Goal: Transaction & Acquisition: Purchase product/service

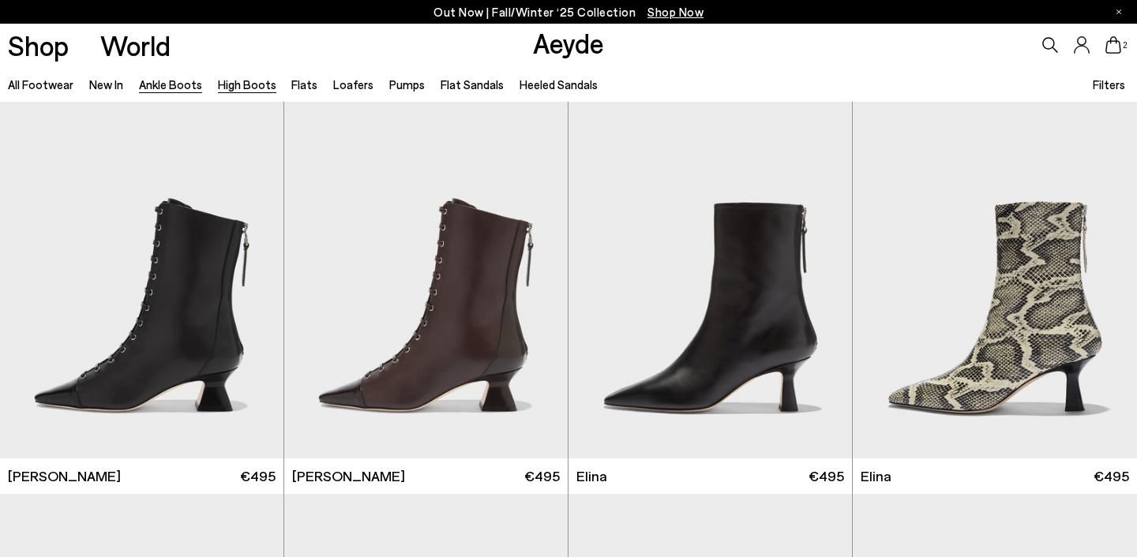
click at [253, 92] on link "High Boots" at bounding box center [247, 84] width 58 height 14
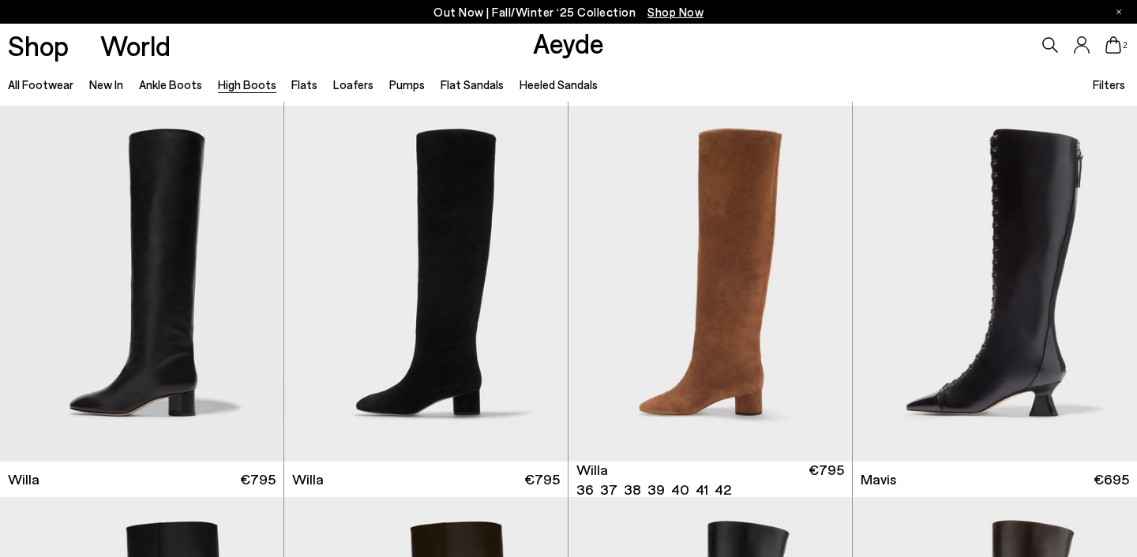
scroll to position [382, 0]
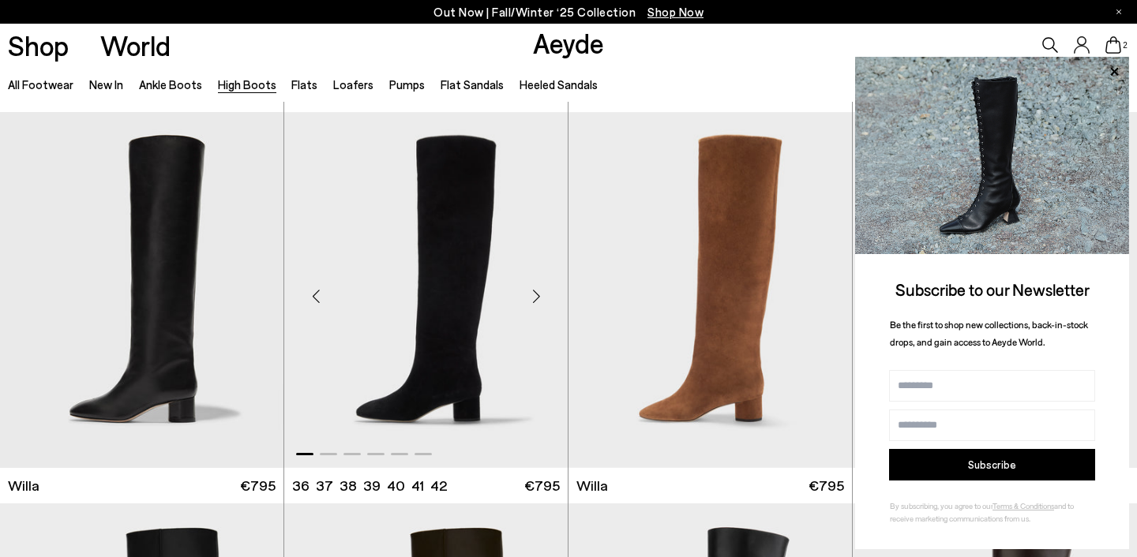
click at [541, 289] on div "Next slide" at bounding box center [535, 295] width 47 height 47
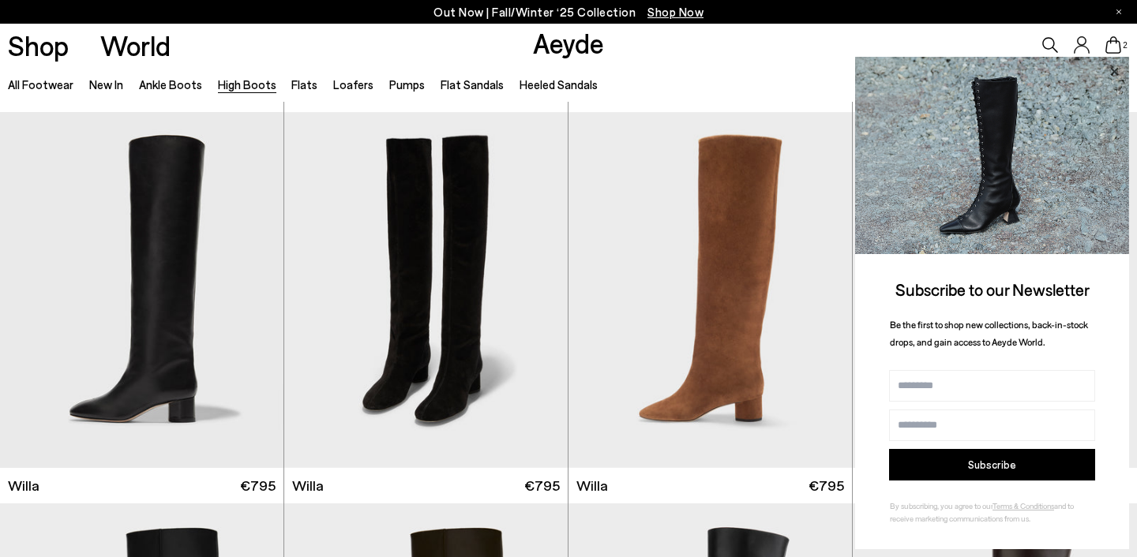
click at [1115, 70] on icon at bounding box center [1114, 71] width 8 height 8
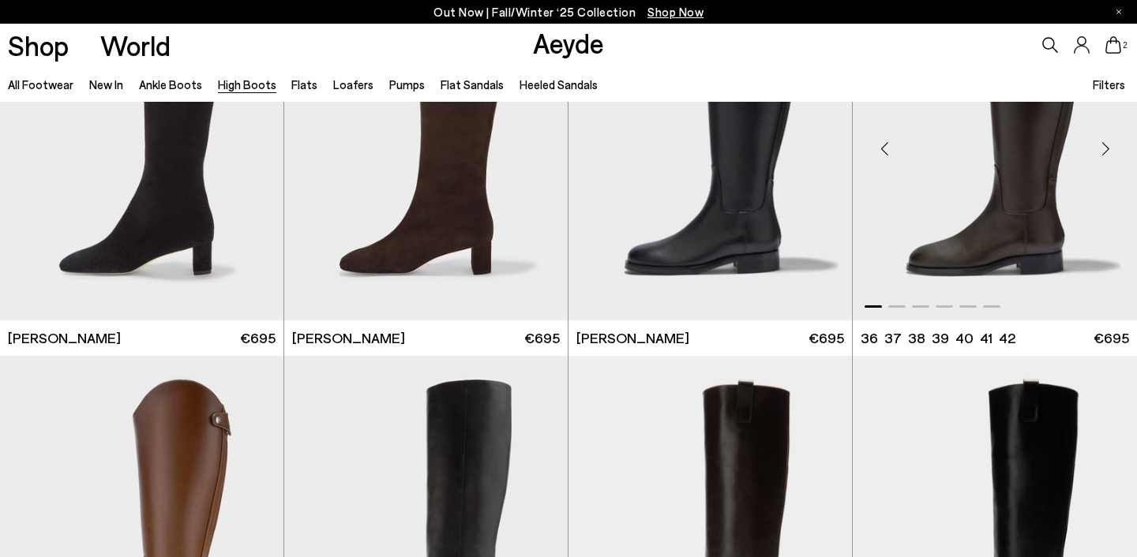
scroll to position [2688, 0]
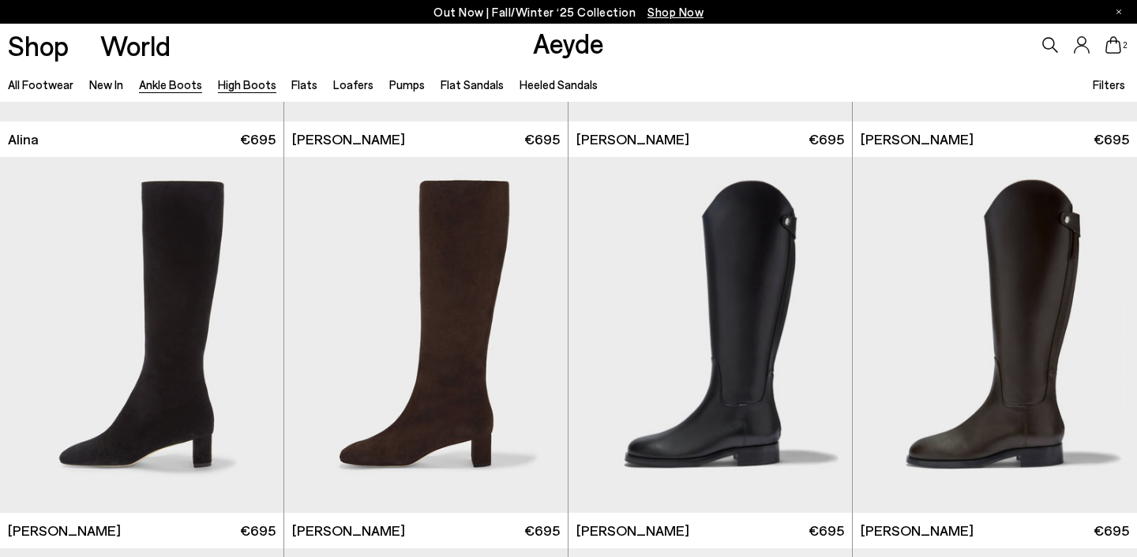
click at [161, 81] on link "Ankle Boots" at bounding box center [170, 84] width 63 height 14
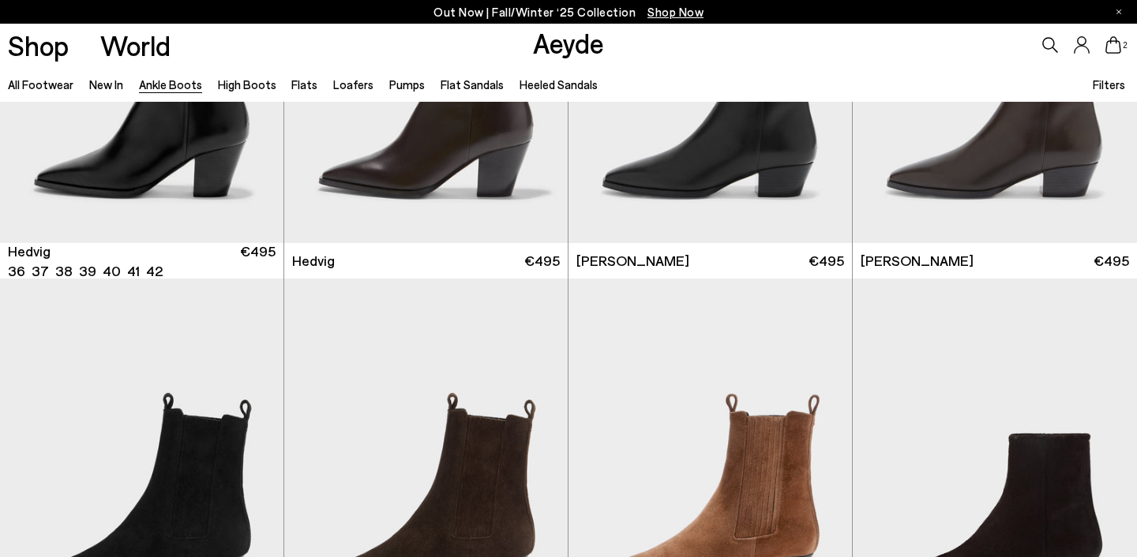
scroll to position [787, 0]
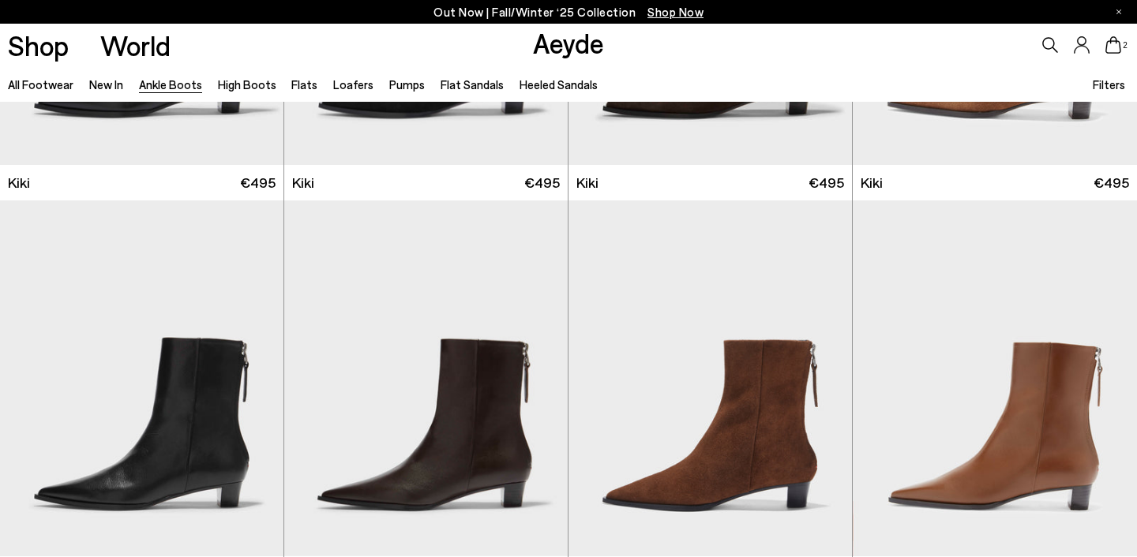
scroll to position [2364, 0]
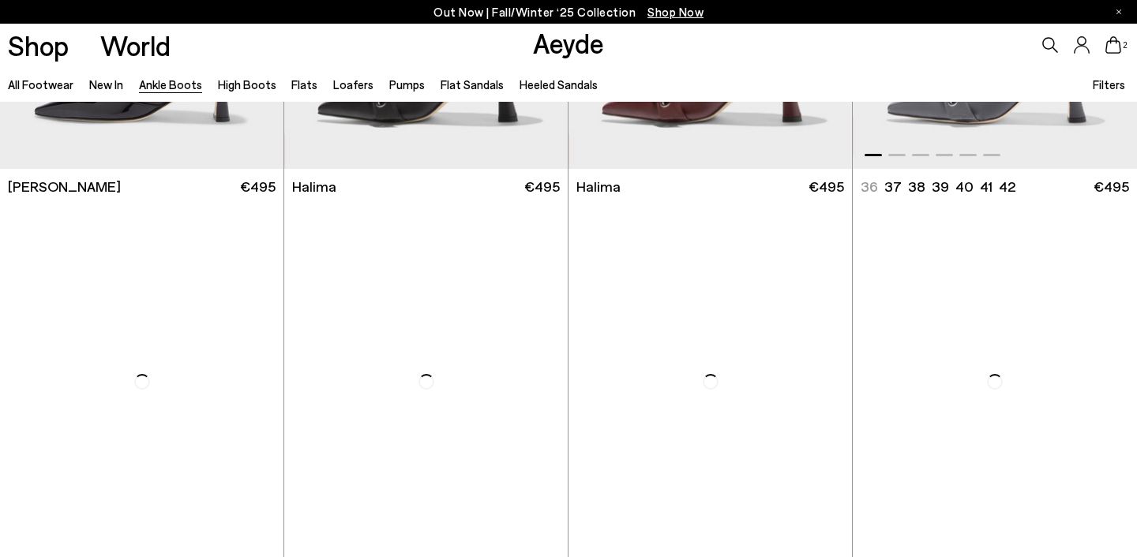
scroll to position [4245, 0]
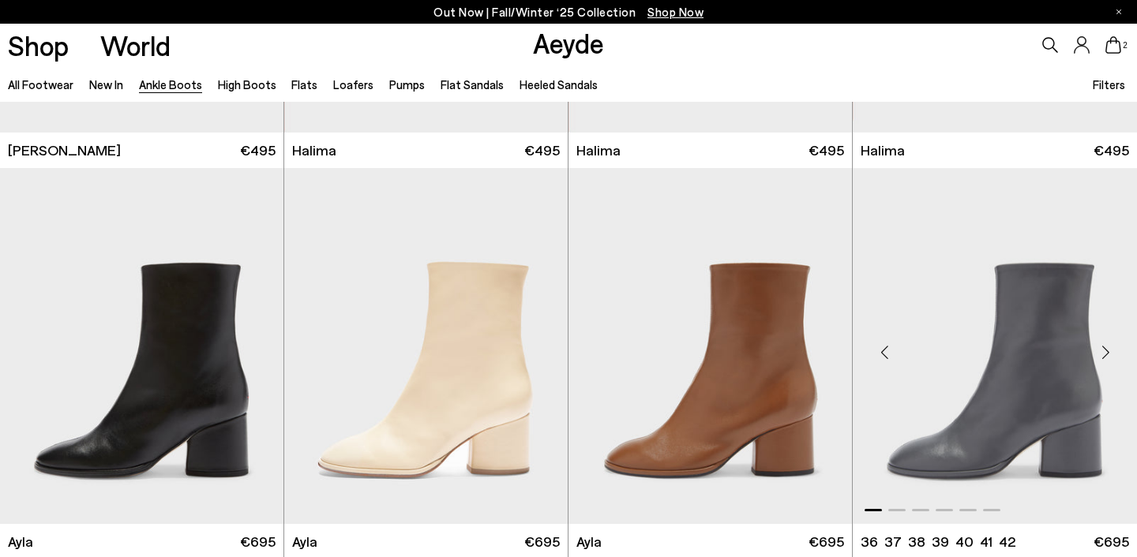
click at [1108, 351] on div "Next slide" at bounding box center [1105, 351] width 47 height 47
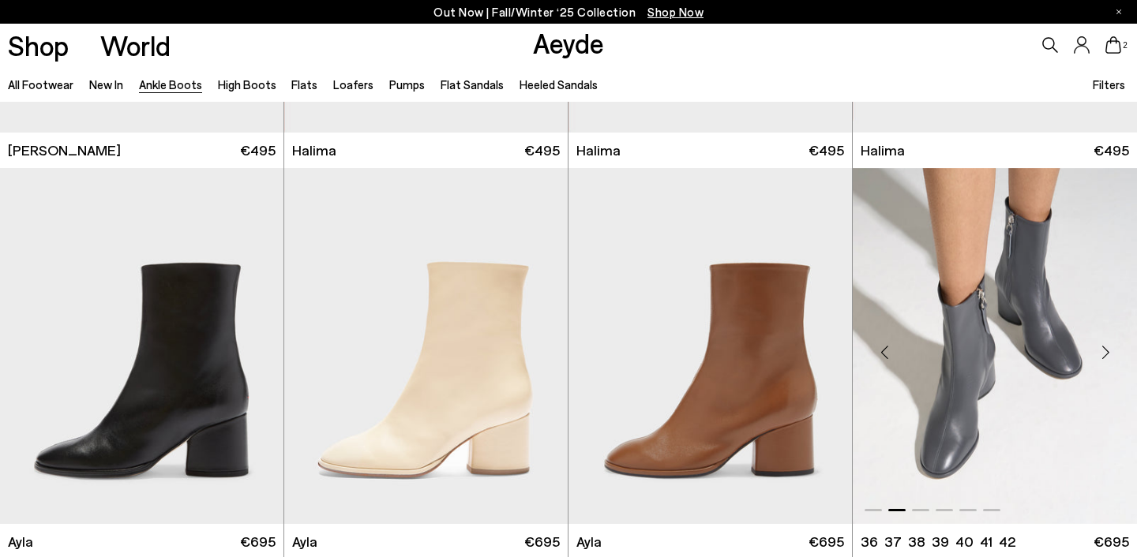
click at [1108, 351] on div "Next slide" at bounding box center [1105, 351] width 47 height 47
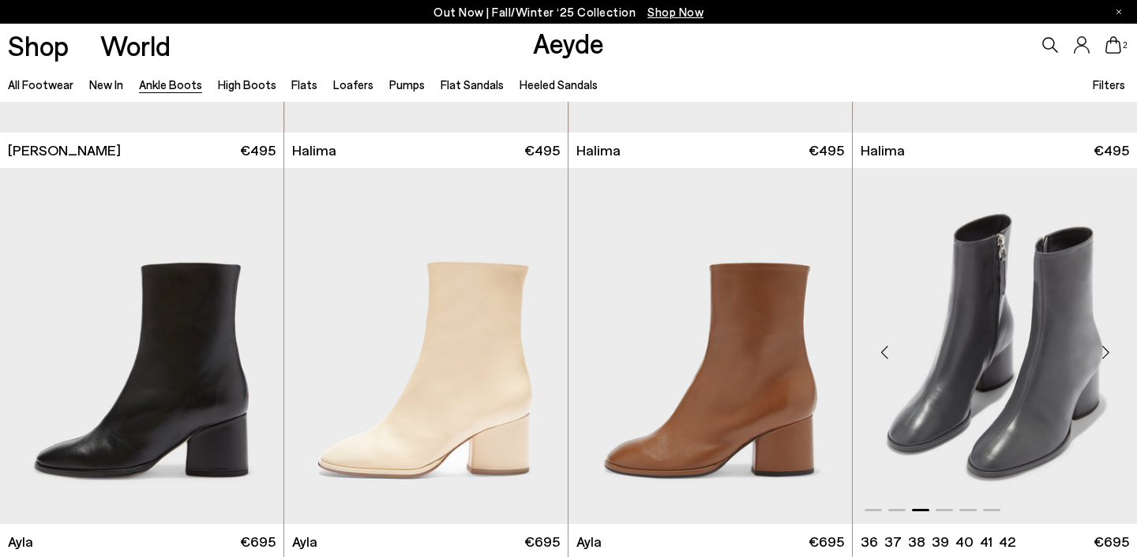
click at [1108, 351] on div "Next slide" at bounding box center [1105, 351] width 47 height 47
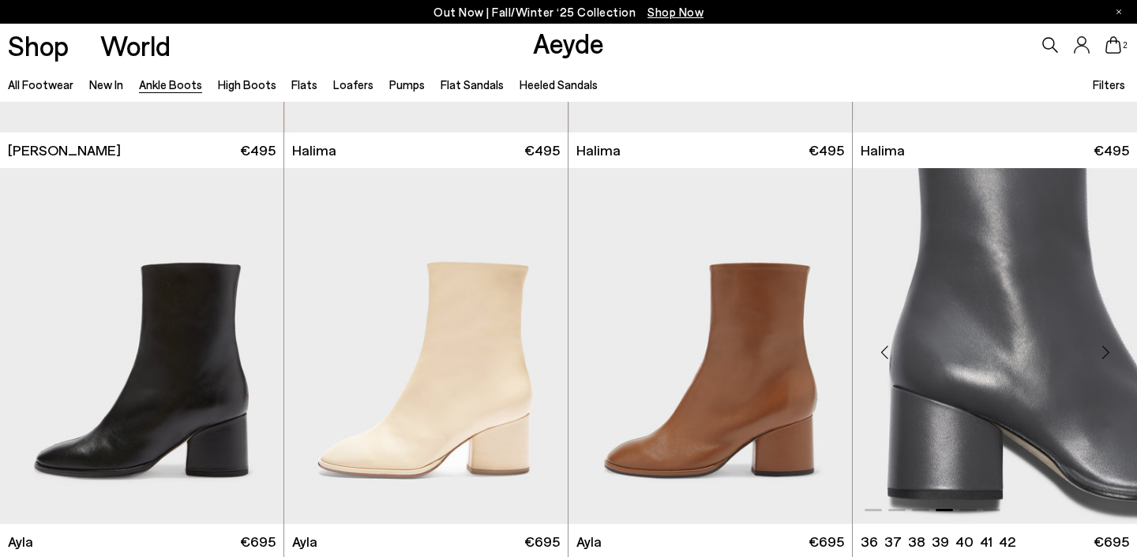
click at [1108, 351] on div "Next slide" at bounding box center [1105, 351] width 47 height 47
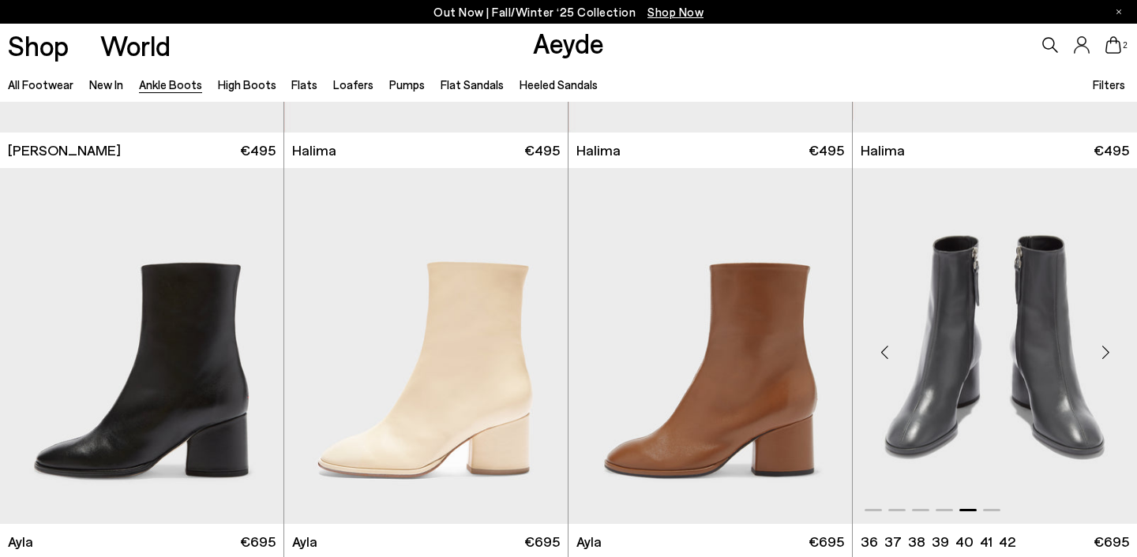
click at [1108, 351] on div "Next slide" at bounding box center [1105, 351] width 47 height 47
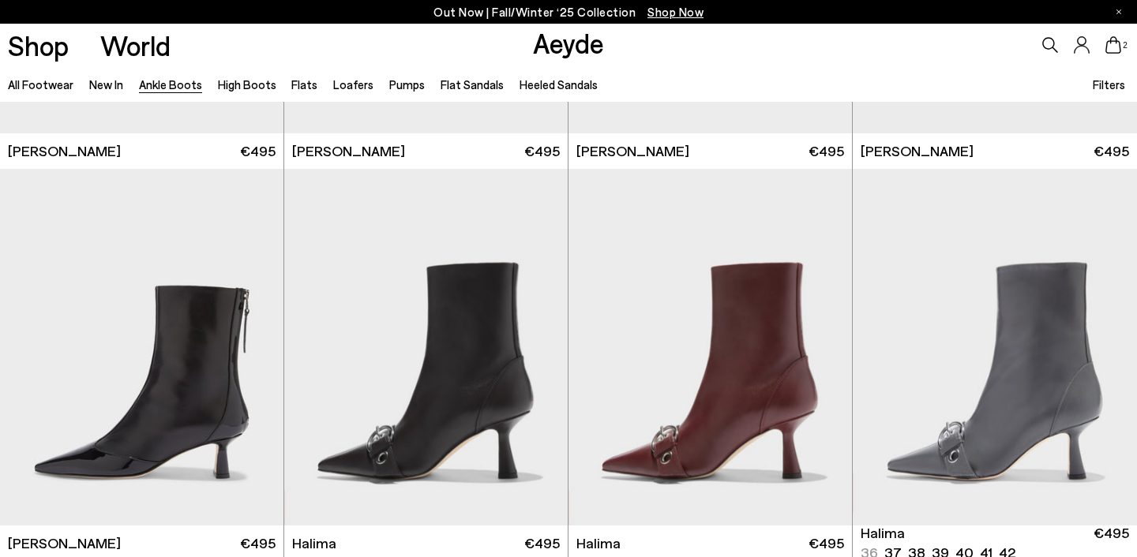
scroll to position [3851, 0]
click at [1108, 351] on div "Next slide" at bounding box center [1105, 354] width 47 height 47
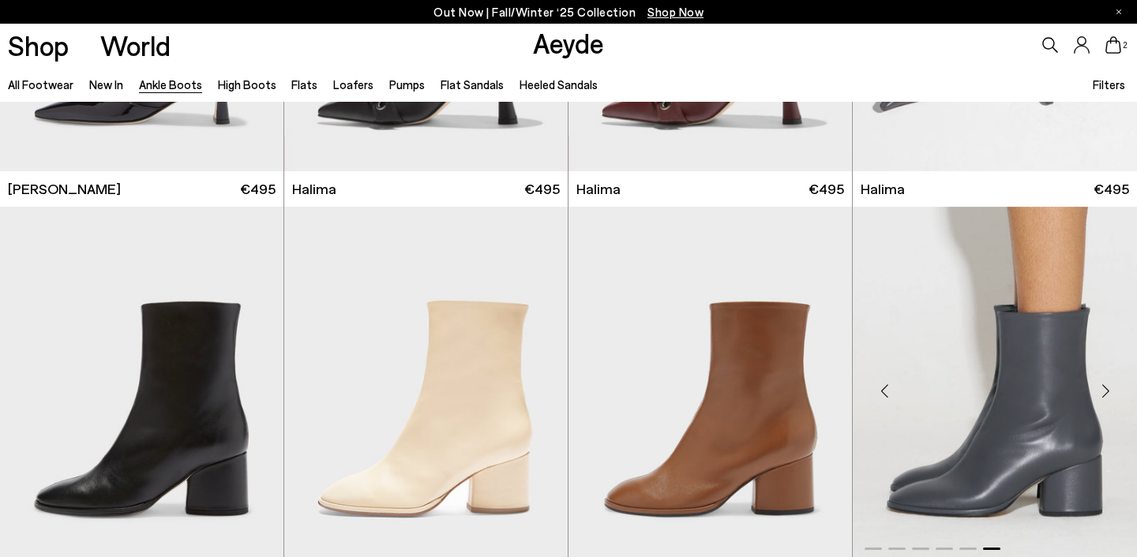
scroll to position [4257, 0]
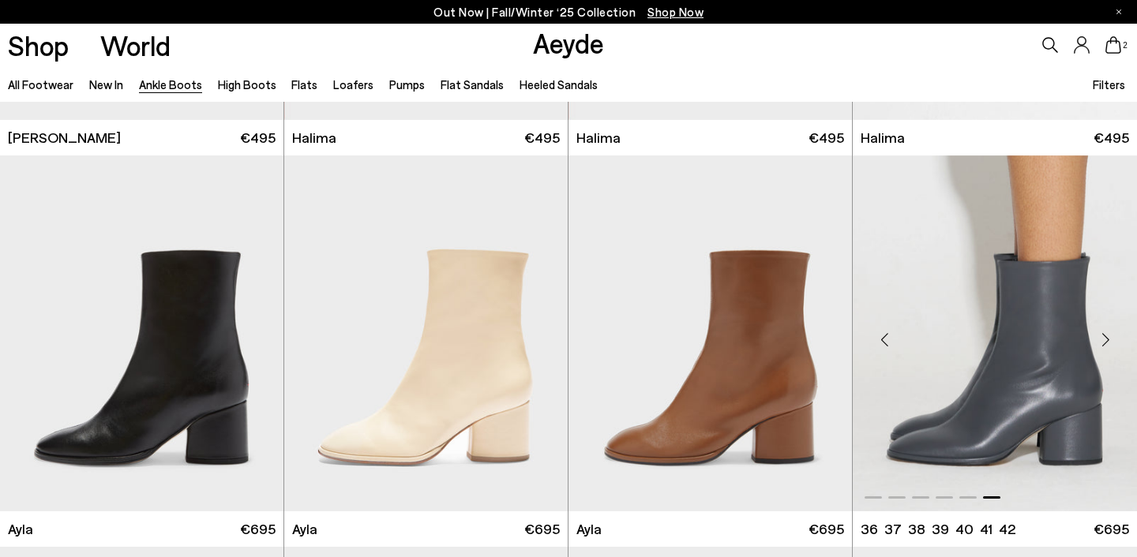
click at [1108, 336] on div "Next slide" at bounding box center [1105, 339] width 47 height 47
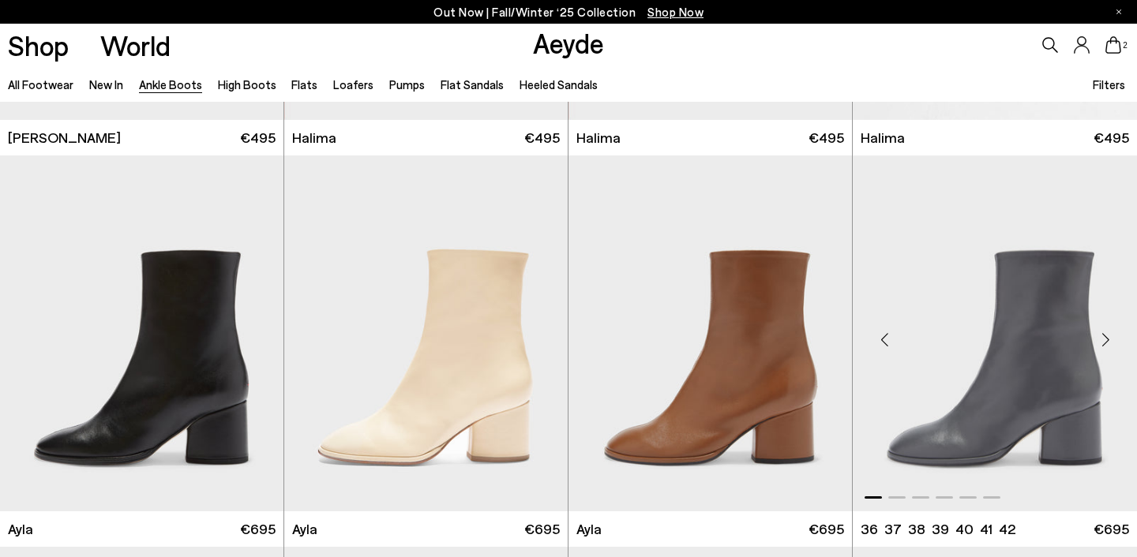
click at [1108, 336] on div "Next slide" at bounding box center [1105, 339] width 47 height 47
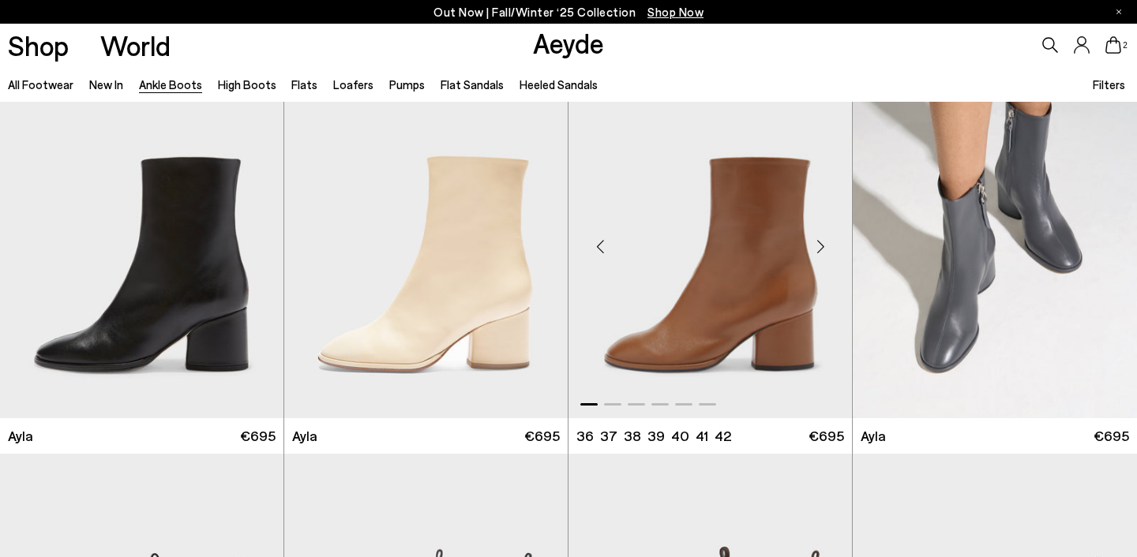
scroll to position [4351, 0]
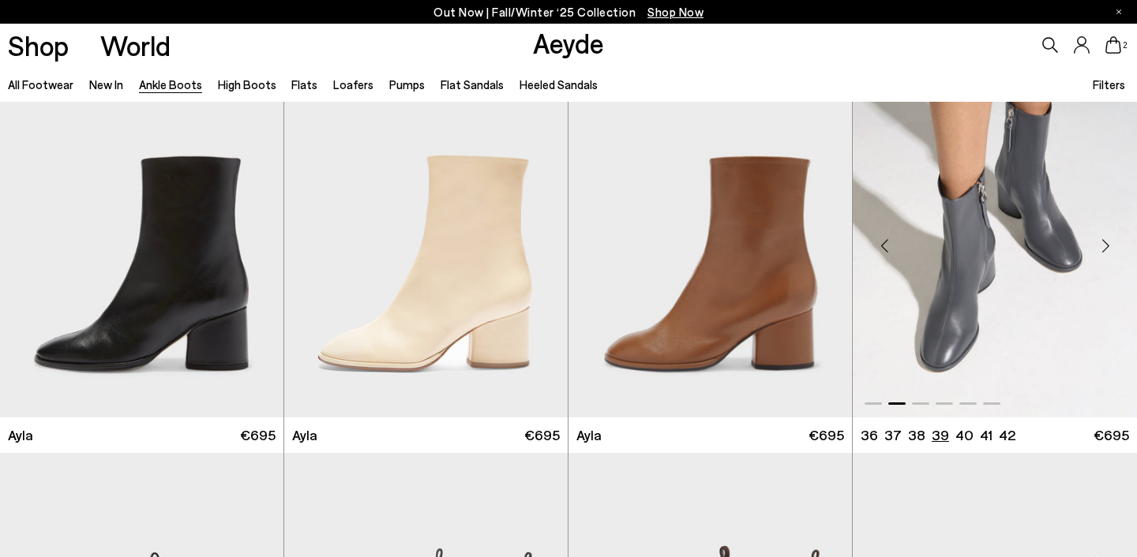
click at [932, 437] on li "39" at bounding box center [940, 436] width 17 height 20
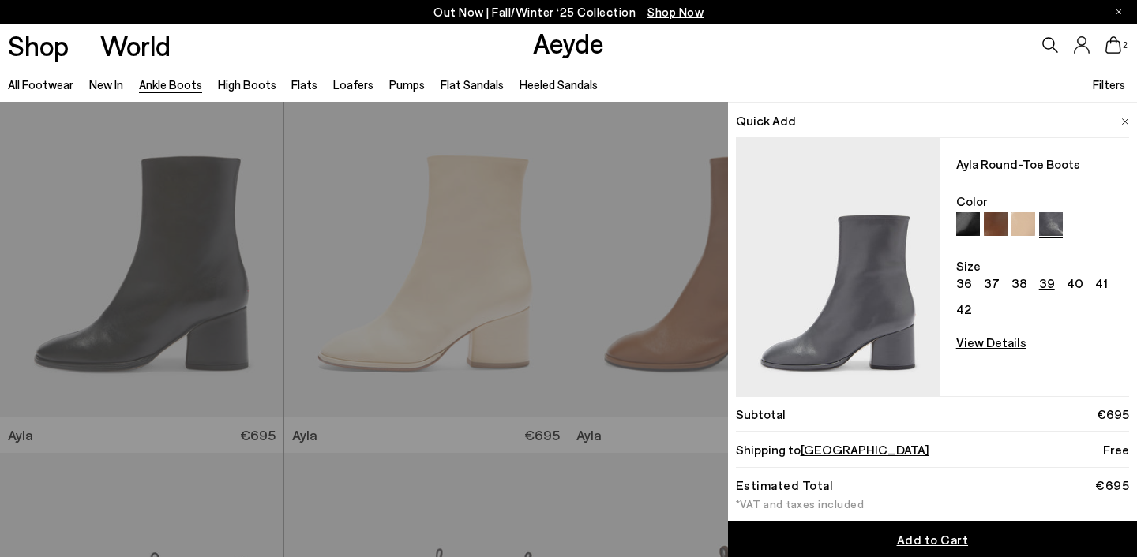
click at [914, 538] on span "Add to Cart" at bounding box center [933, 539] width 72 height 15
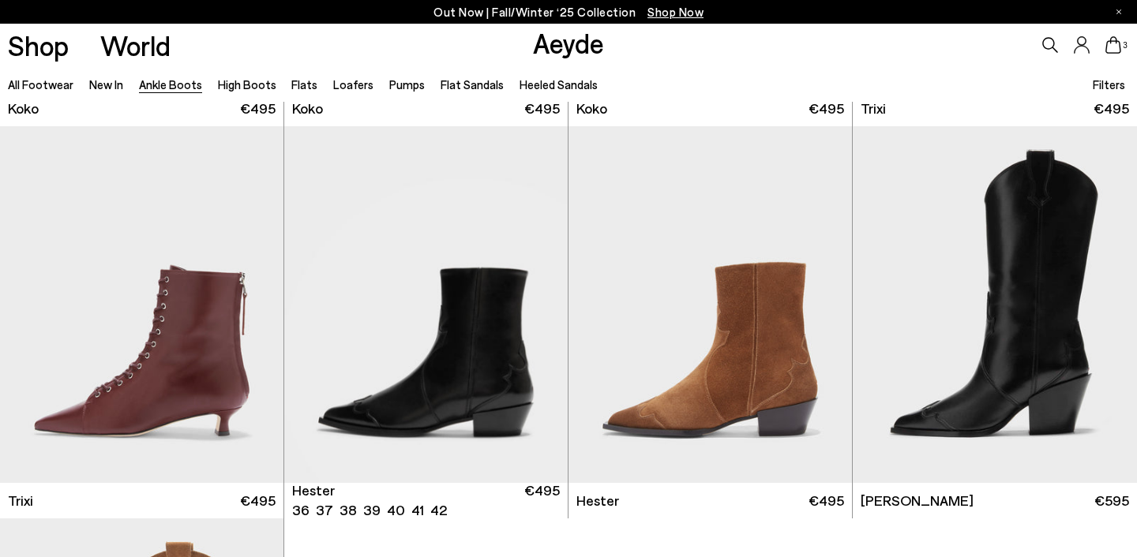
scroll to position [7868, 0]
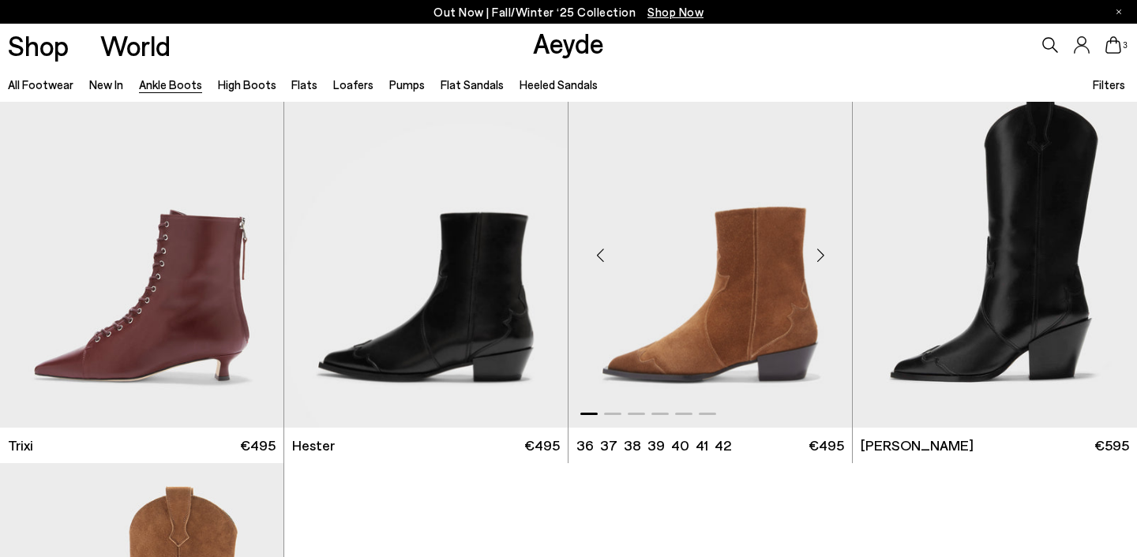
click at [813, 255] on div "Next slide" at bounding box center [820, 255] width 47 height 47
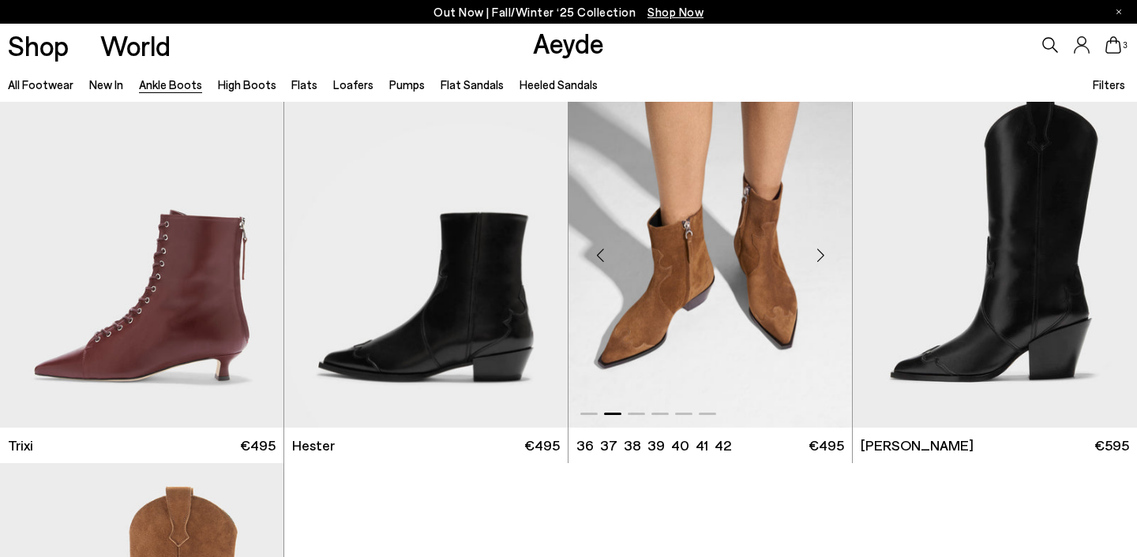
click at [813, 255] on div "Next slide" at bounding box center [820, 255] width 47 height 47
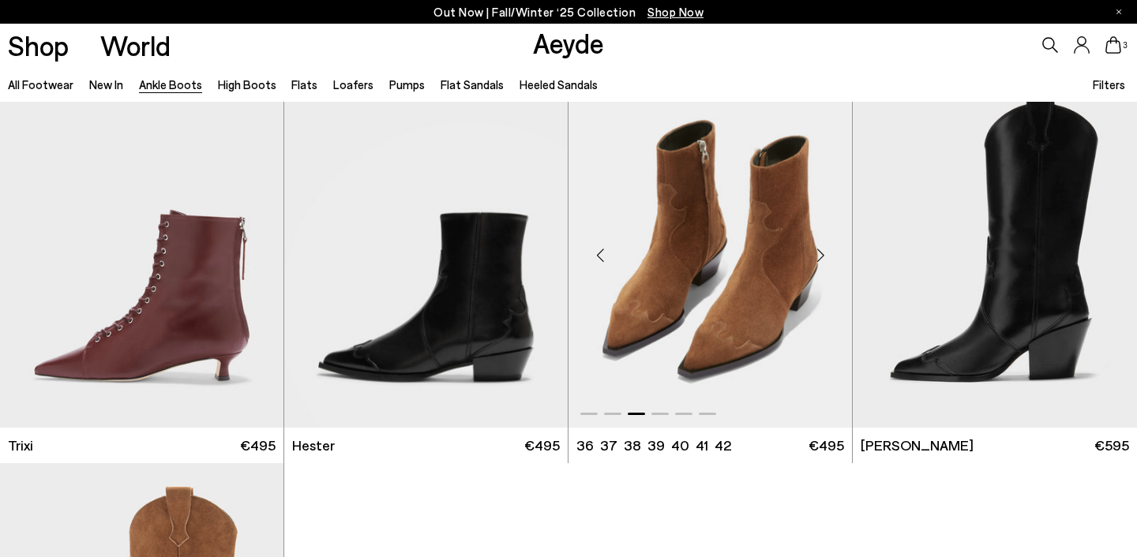
click at [752, 284] on img "3 / 6" at bounding box center [709, 249] width 283 height 356
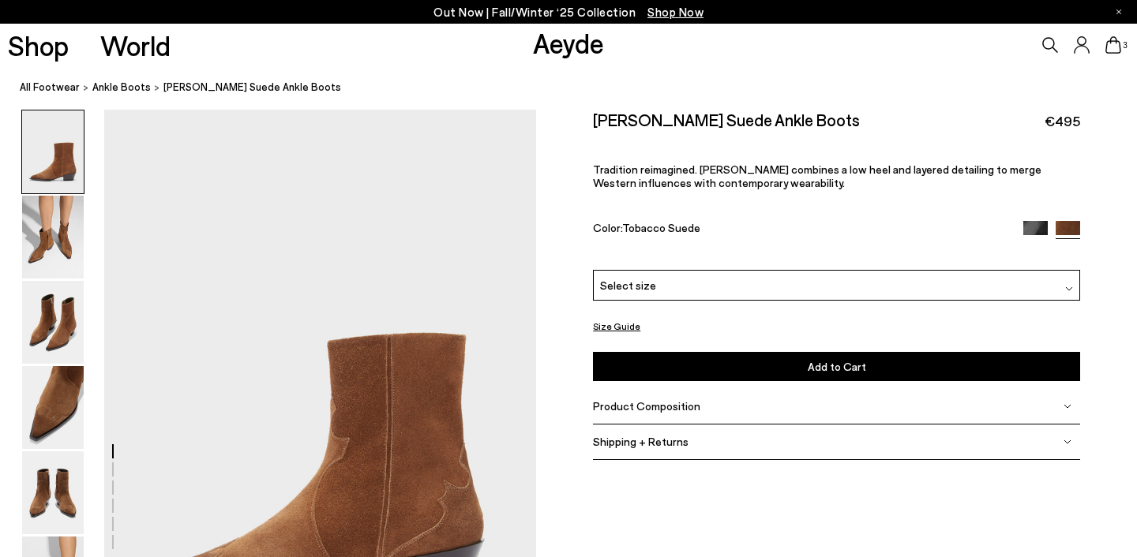
click at [929, 278] on div "Select size" at bounding box center [836, 285] width 487 height 31
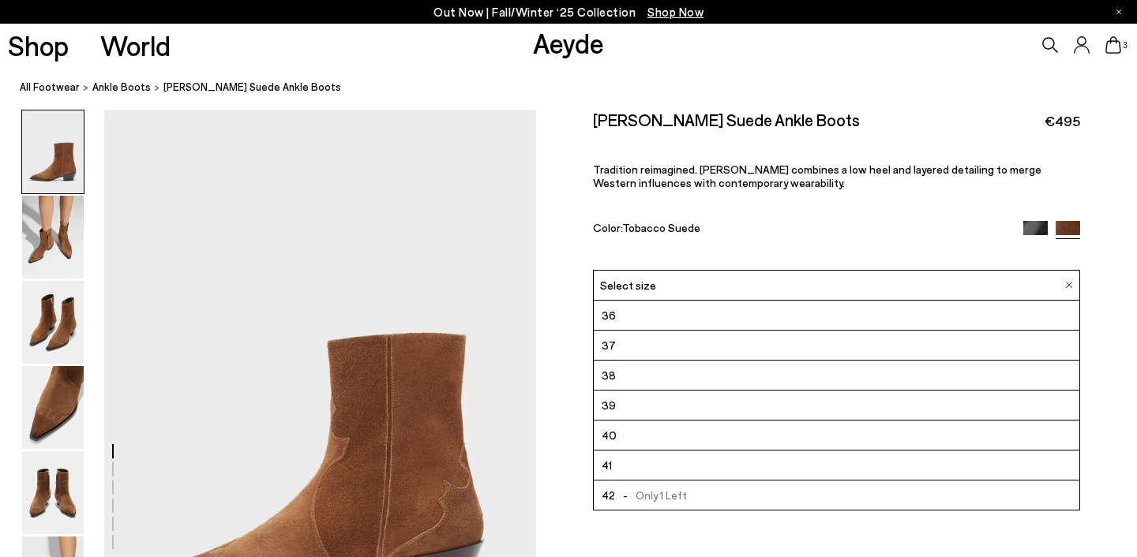
click at [744, 408] on li "39" at bounding box center [836, 406] width 485 height 30
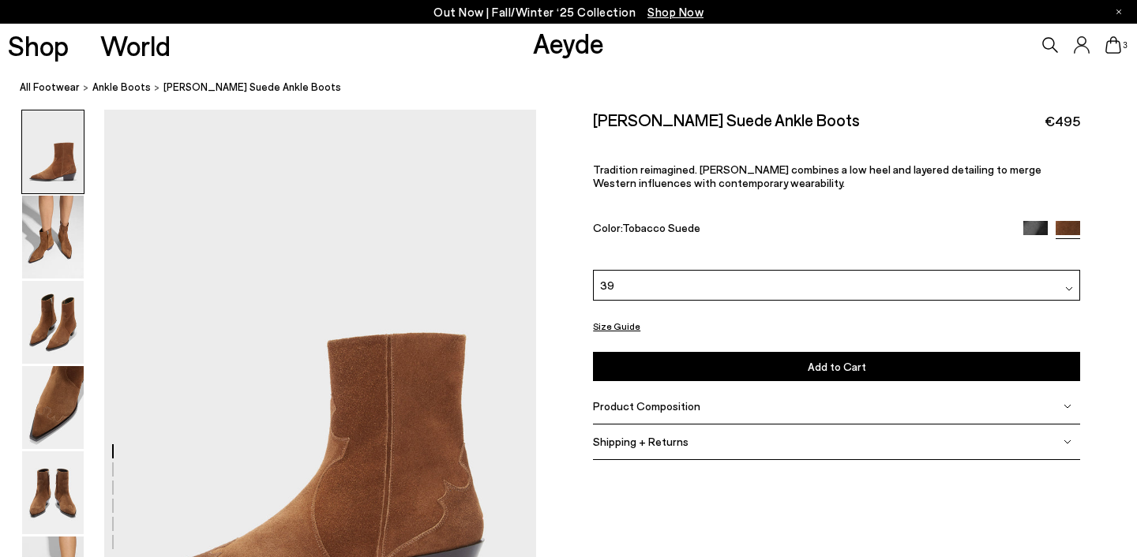
click at [731, 367] on button "Add to Cart Select a Size First" at bounding box center [836, 366] width 487 height 29
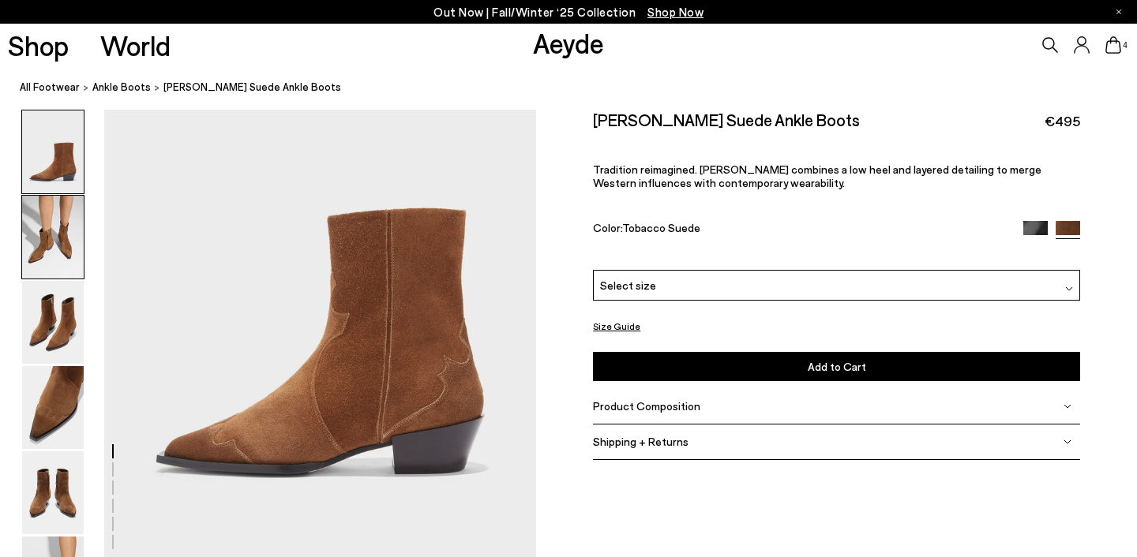
scroll to position [129, 0]
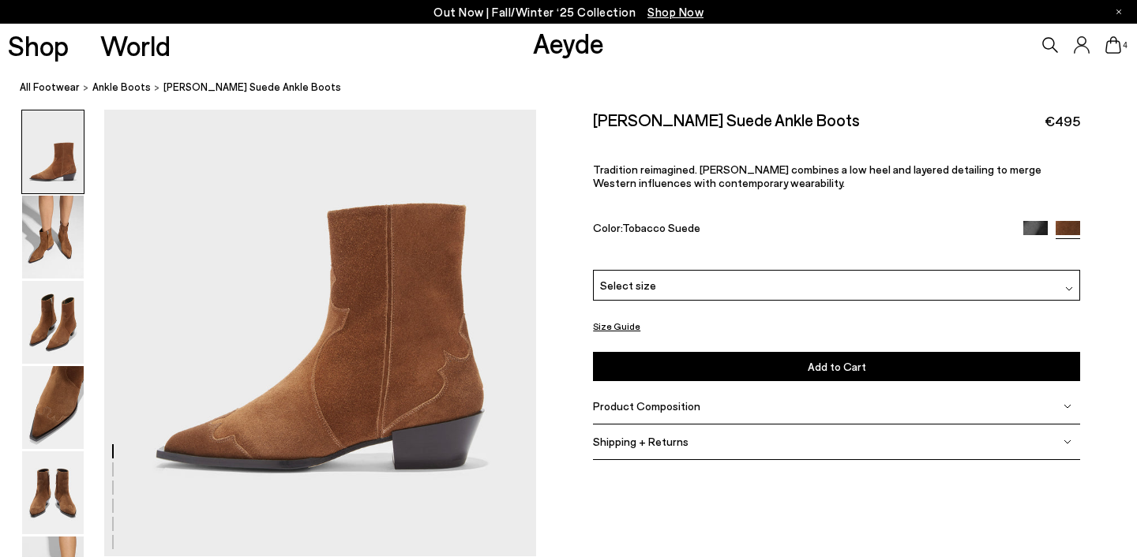
click at [1115, 48] on icon at bounding box center [1113, 44] width 16 height 17
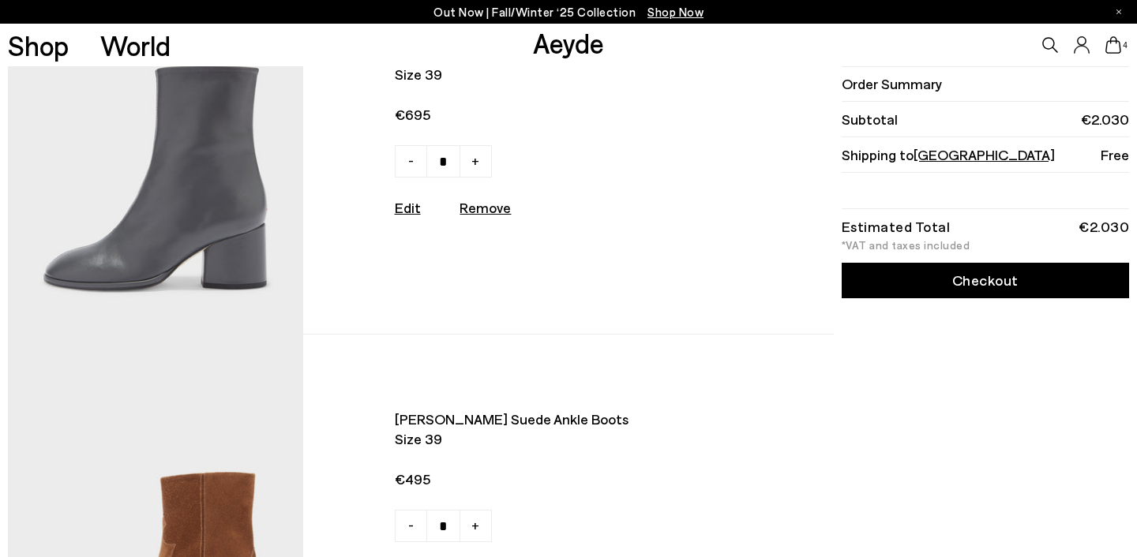
scroll to position [192, 0]
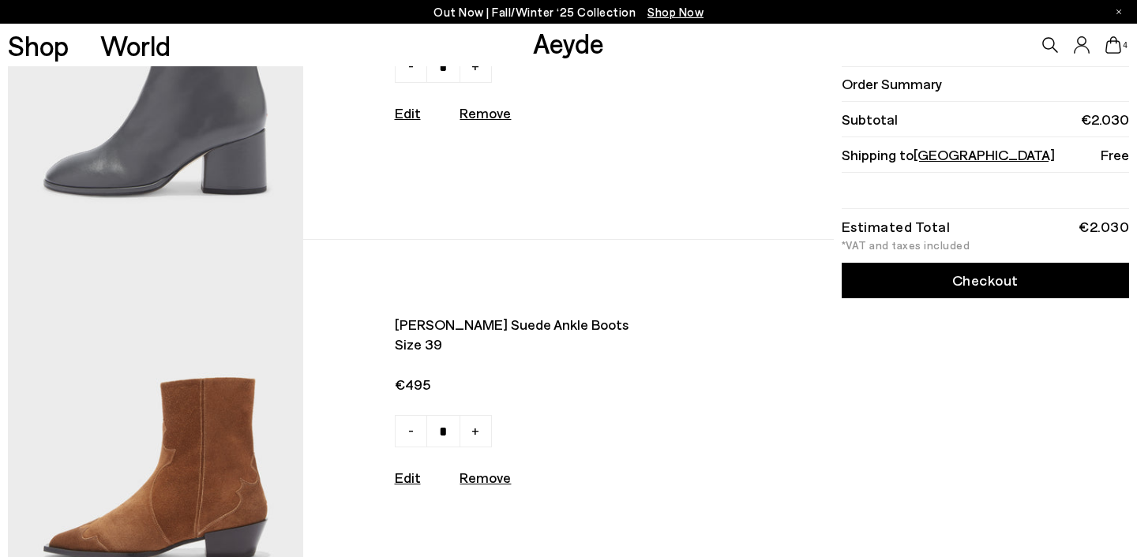
click at [399, 436] on link "-" at bounding box center [411, 431] width 32 height 32
type input "*"
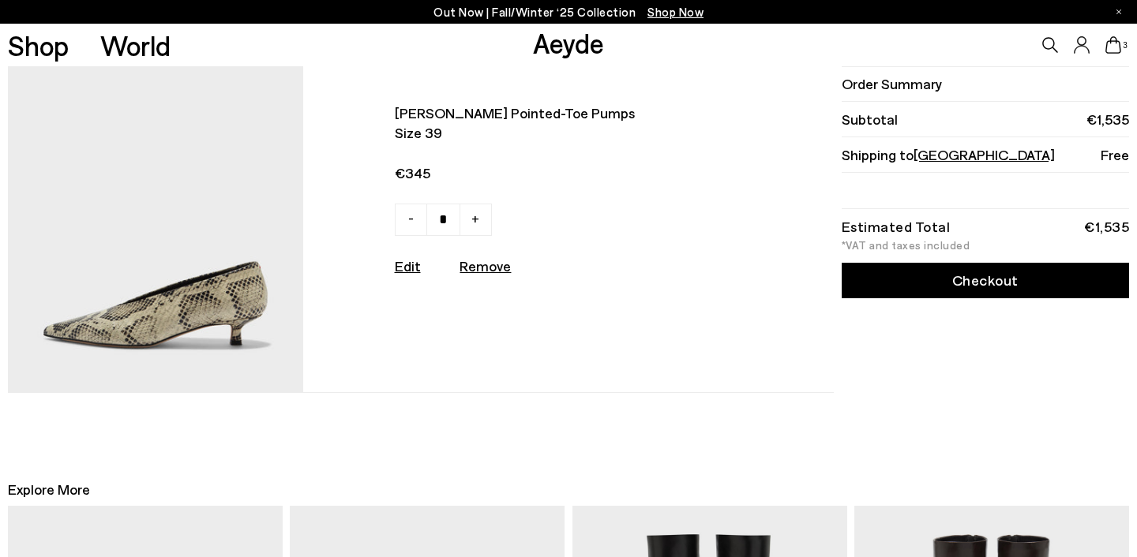
scroll to position [694, 0]
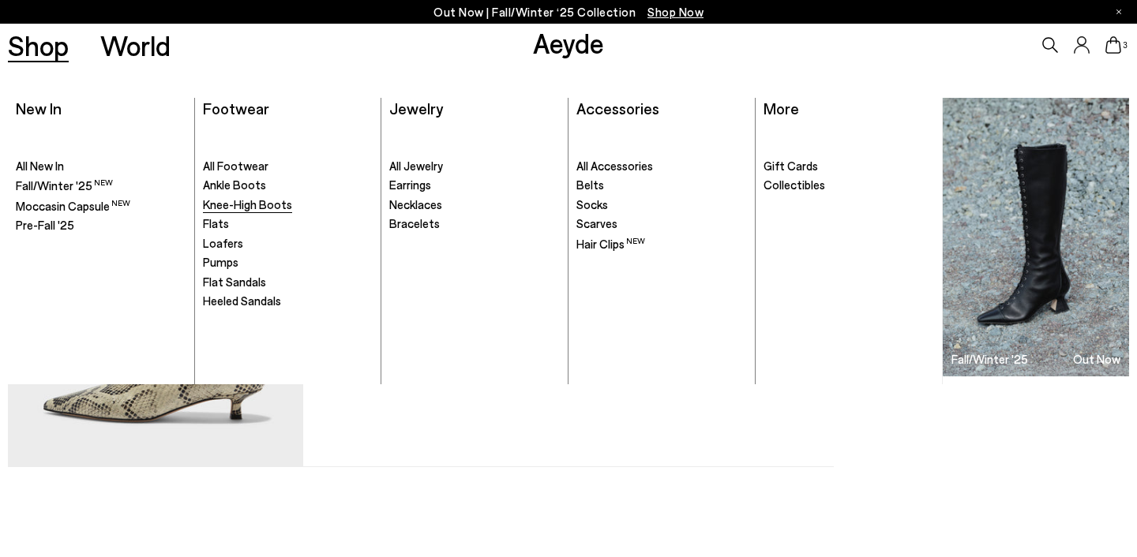
click at [256, 208] on span "Knee-High Boots" at bounding box center [247, 204] width 89 height 14
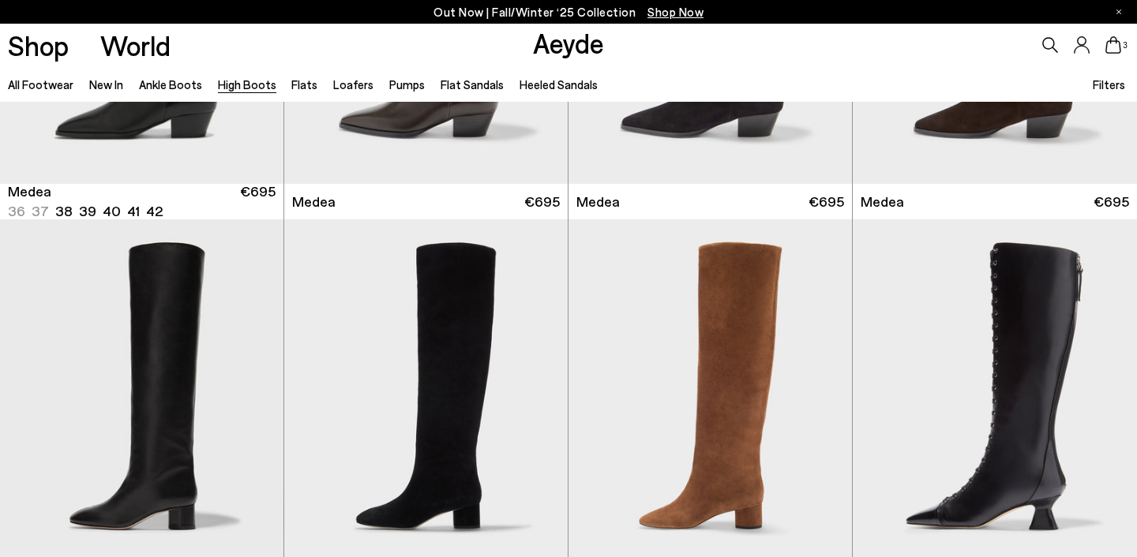
scroll to position [432, 0]
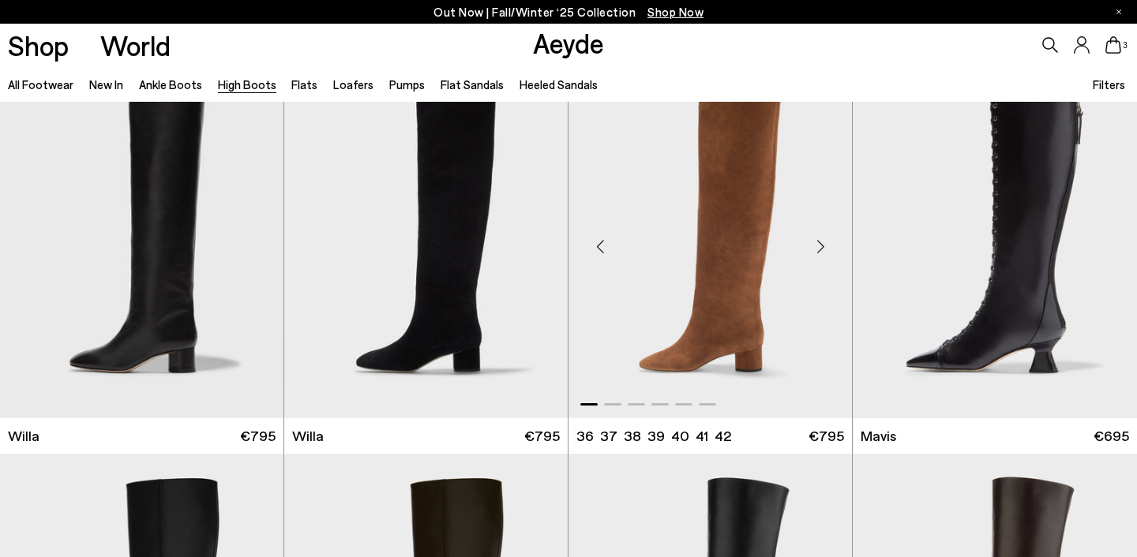
click at [826, 251] on div "Next slide" at bounding box center [820, 246] width 47 height 47
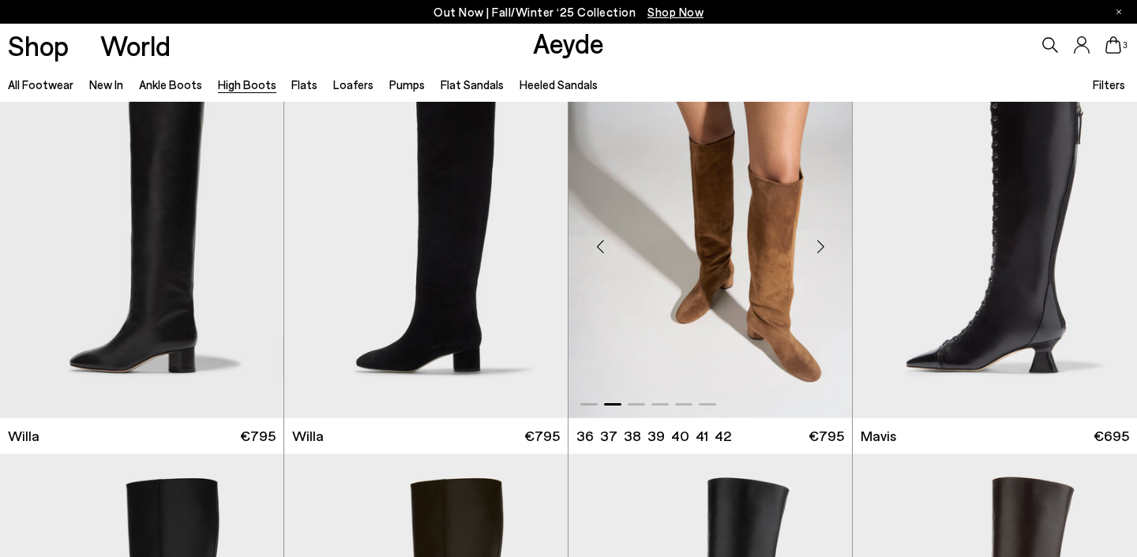
click at [826, 251] on div "Next slide" at bounding box center [820, 246] width 47 height 47
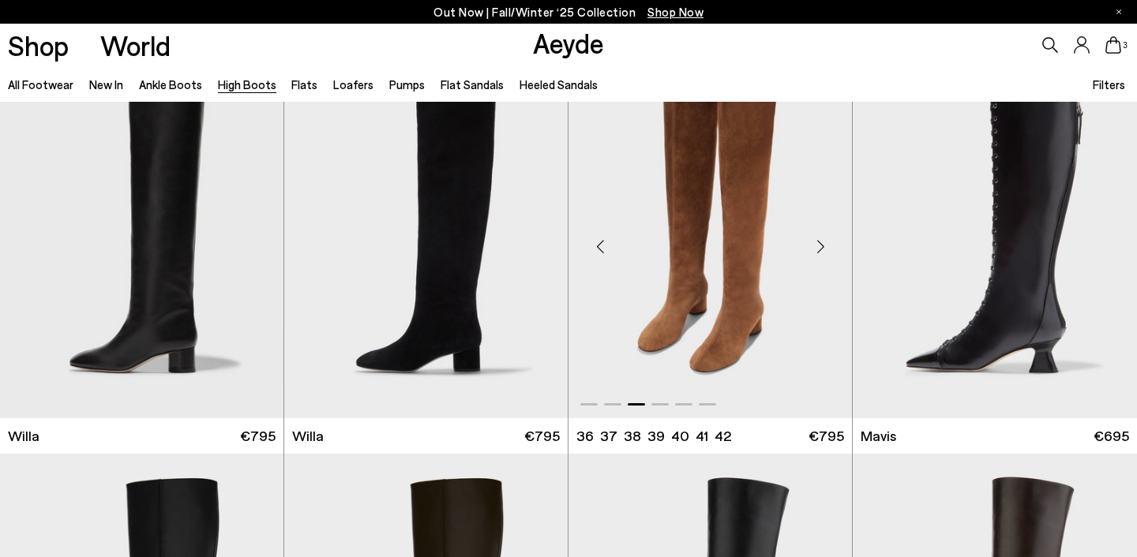
click at [826, 251] on div "Next slide" at bounding box center [820, 246] width 47 height 47
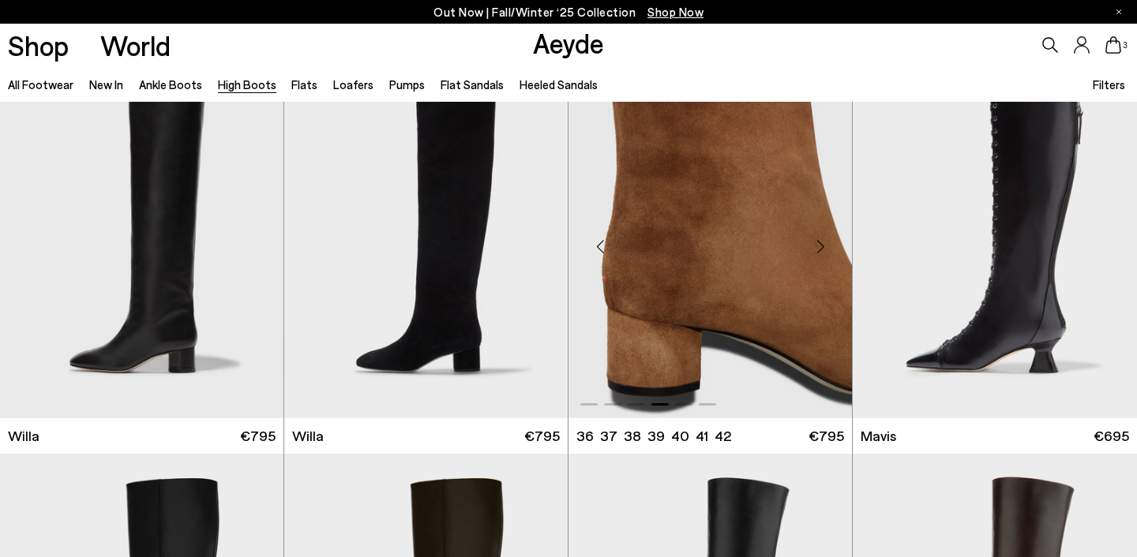
click at [826, 251] on div "Next slide" at bounding box center [820, 246] width 47 height 47
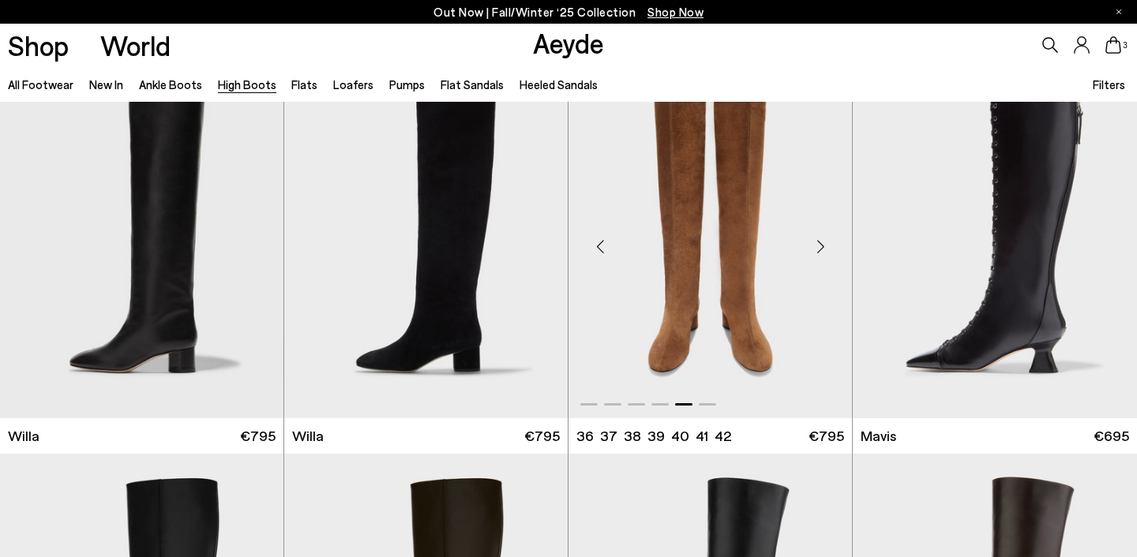
click at [826, 251] on div "Next slide" at bounding box center [820, 246] width 47 height 47
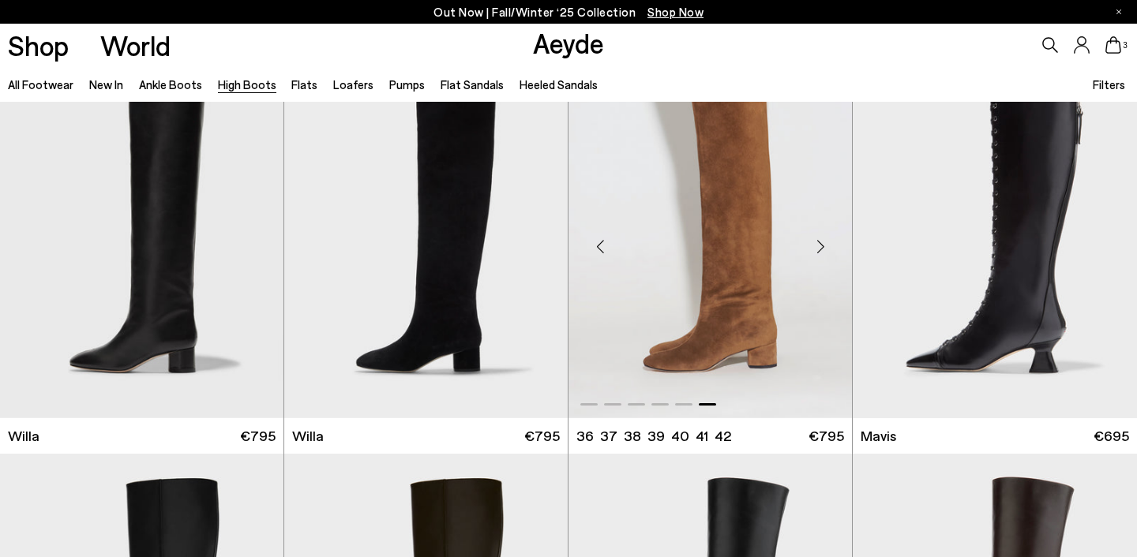
click at [607, 242] on div "Previous slide" at bounding box center [599, 246] width 47 height 47
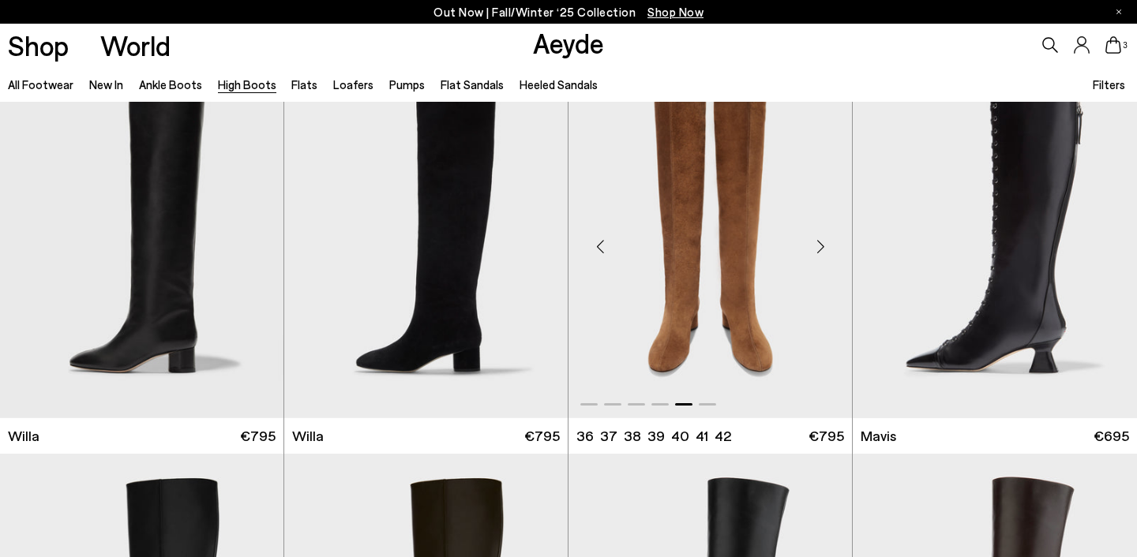
click at [607, 242] on div "Previous slide" at bounding box center [599, 246] width 47 height 47
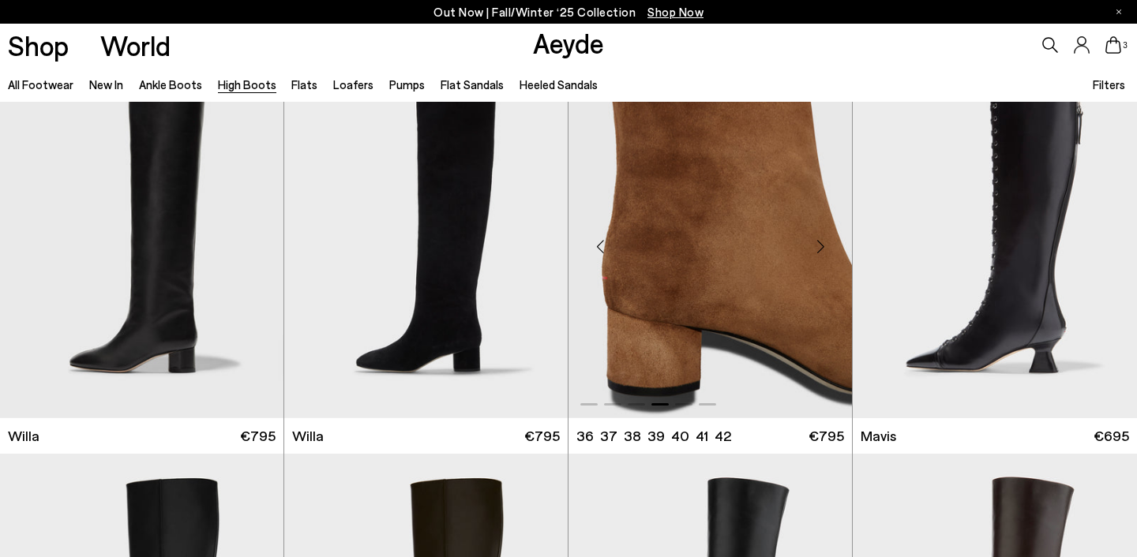
click at [588, 298] on img "4 / 6" at bounding box center [709, 240] width 283 height 356
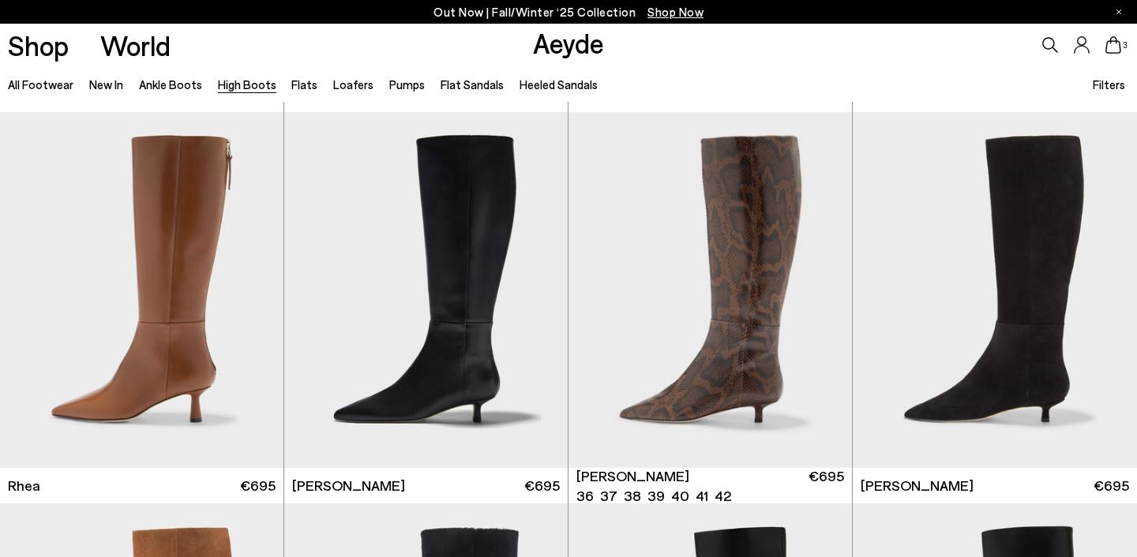
scroll to position [1560, 0]
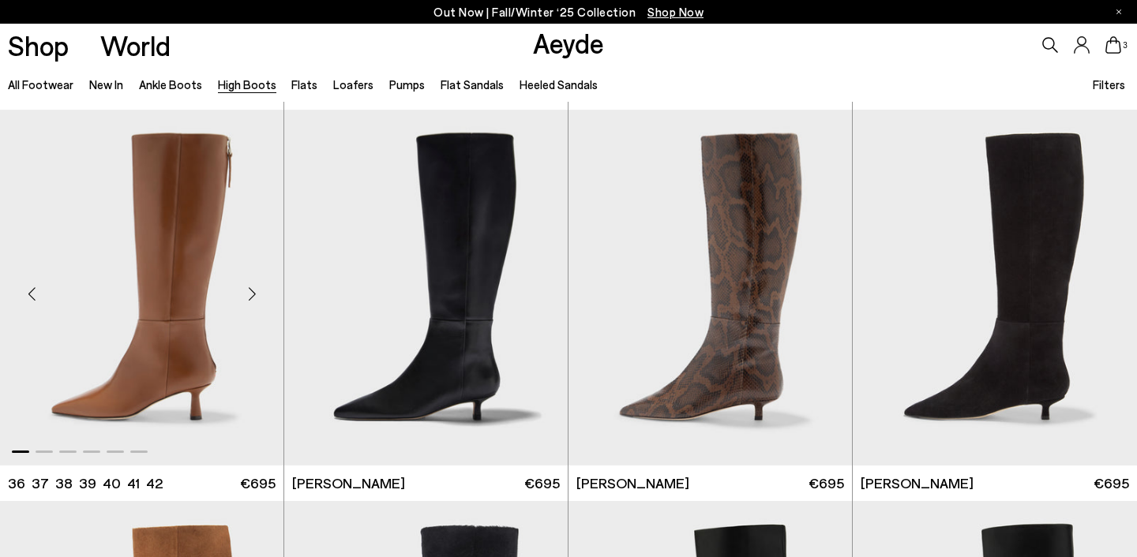
click at [253, 298] on div "Next slide" at bounding box center [251, 294] width 47 height 47
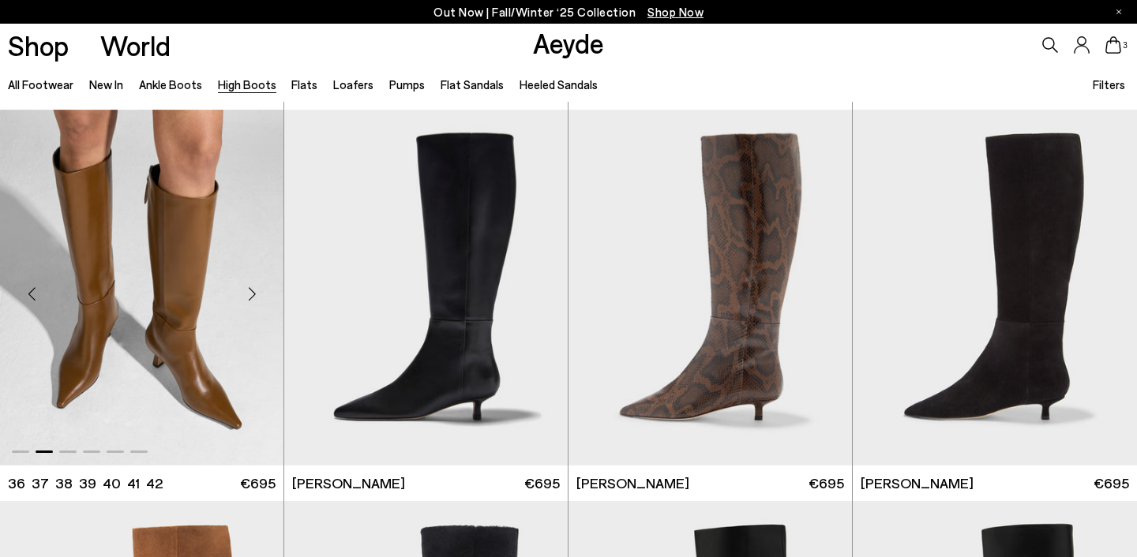
click at [253, 298] on div "Next slide" at bounding box center [251, 294] width 47 height 47
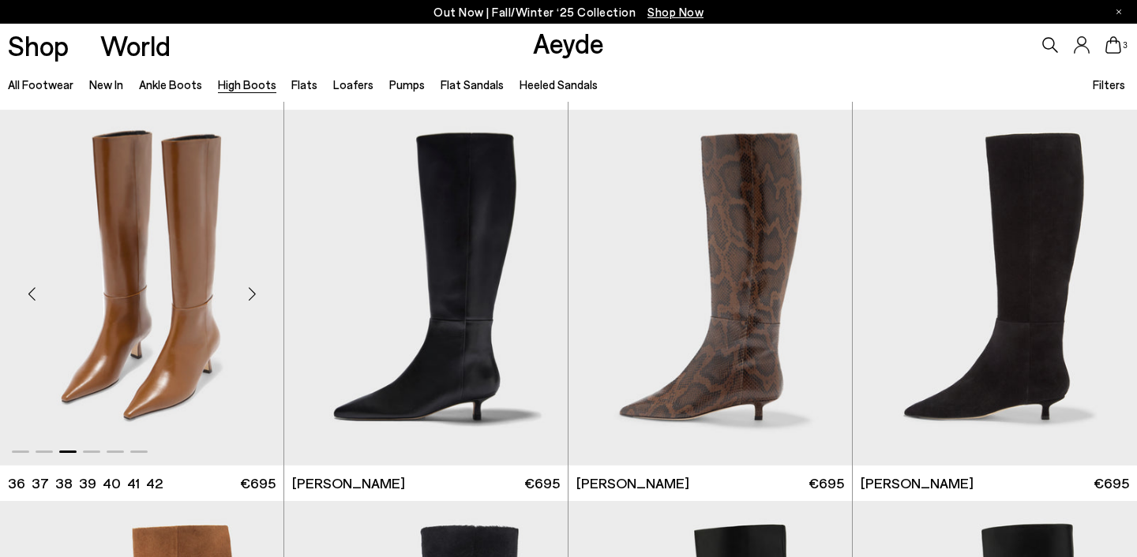
click at [253, 298] on div "Next slide" at bounding box center [251, 294] width 47 height 47
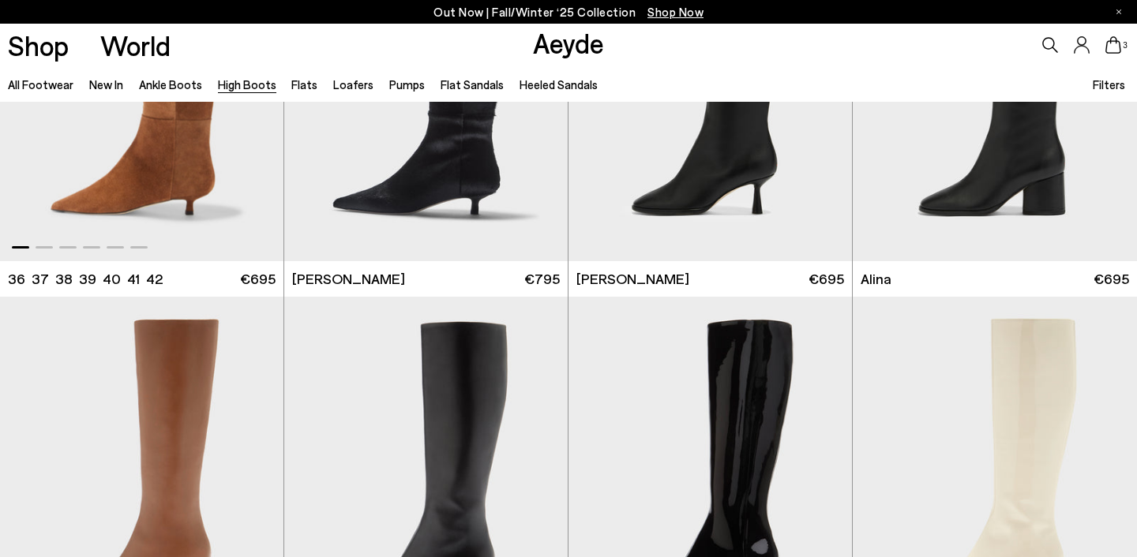
scroll to position [2342, 0]
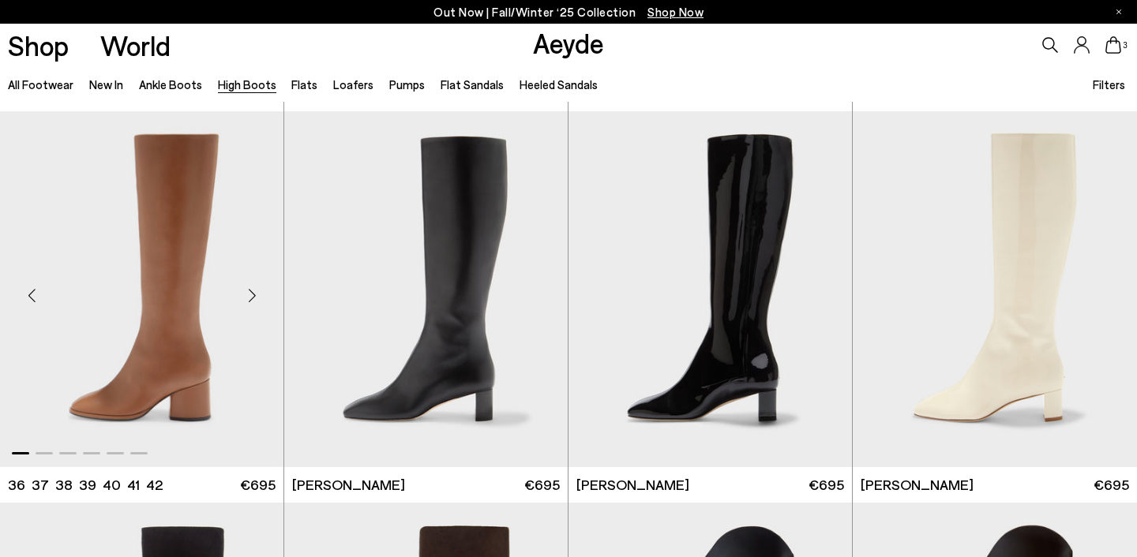
click at [259, 279] on div "Next slide" at bounding box center [251, 295] width 47 height 47
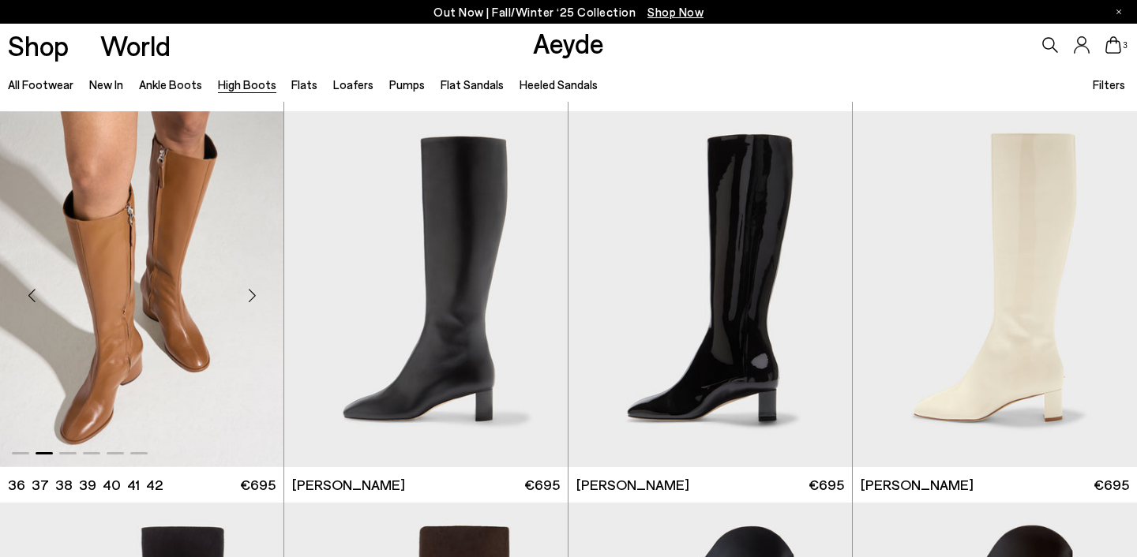
click at [259, 279] on div "Next slide" at bounding box center [251, 295] width 47 height 47
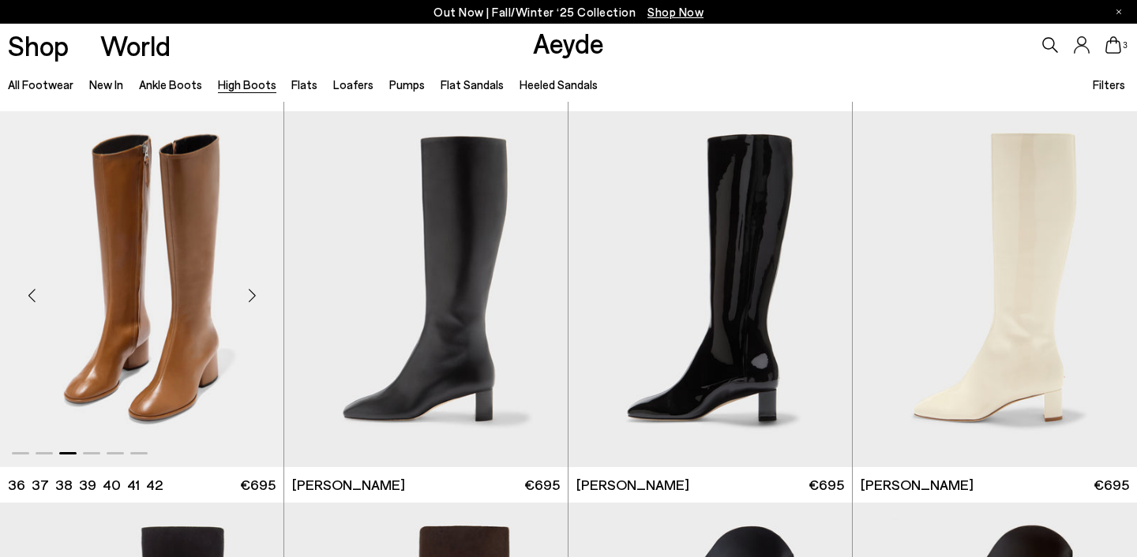
click at [259, 279] on div "Next slide" at bounding box center [251, 295] width 47 height 47
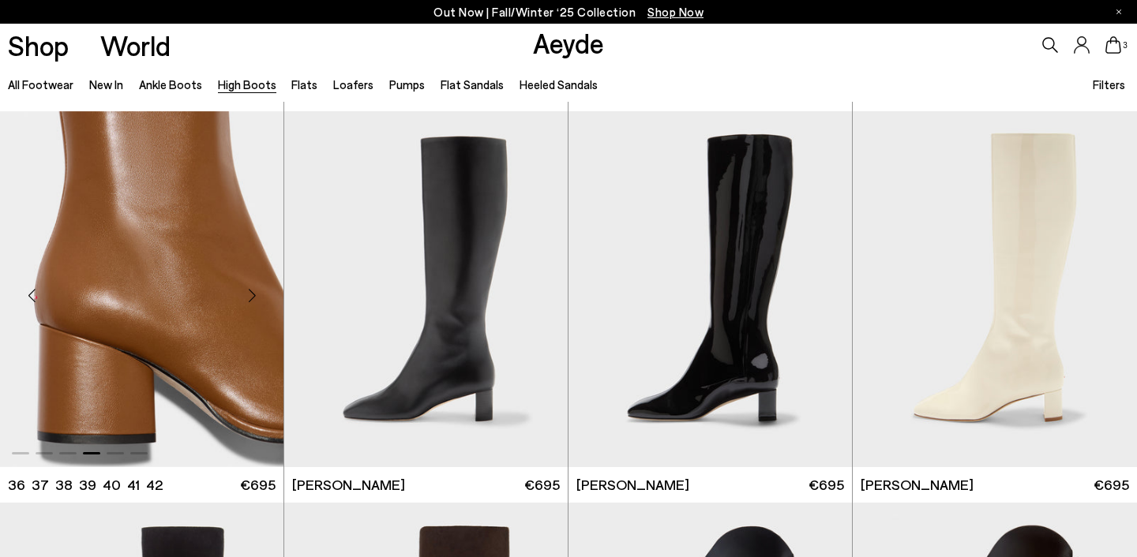
click at [259, 279] on div "Next slide" at bounding box center [251, 295] width 47 height 47
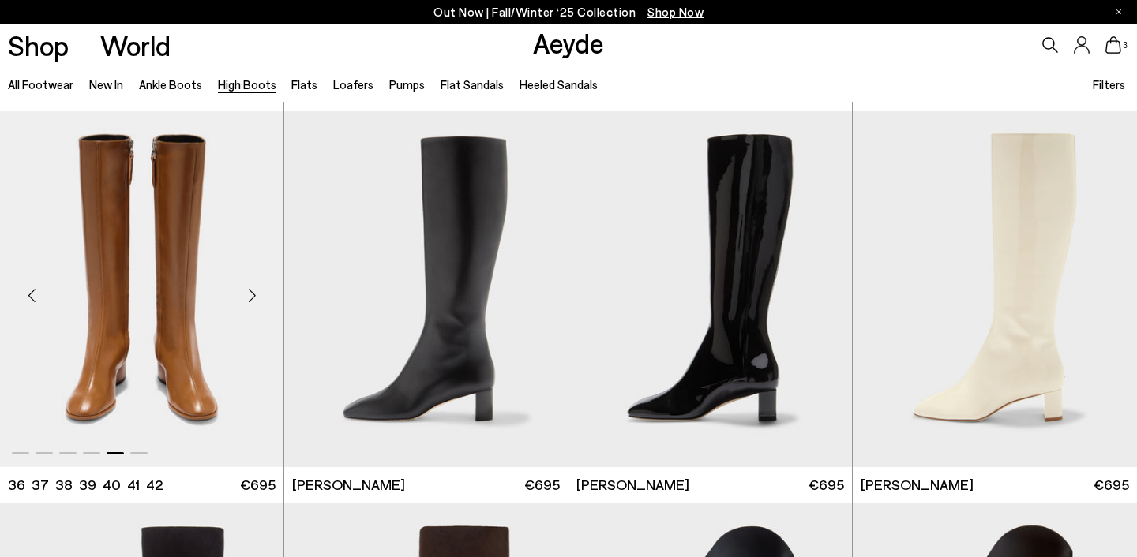
click at [259, 279] on div "Next slide" at bounding box center [251, 295] width 47 height 47
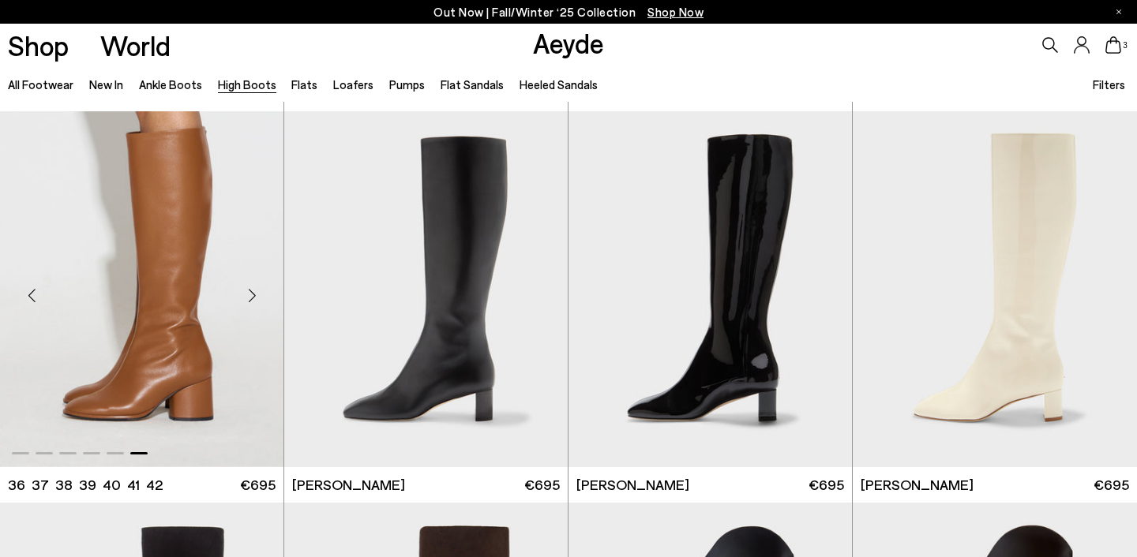
click at [259, 279] on div "Next slide" at bounding box center [251, 295] width 47 height 47
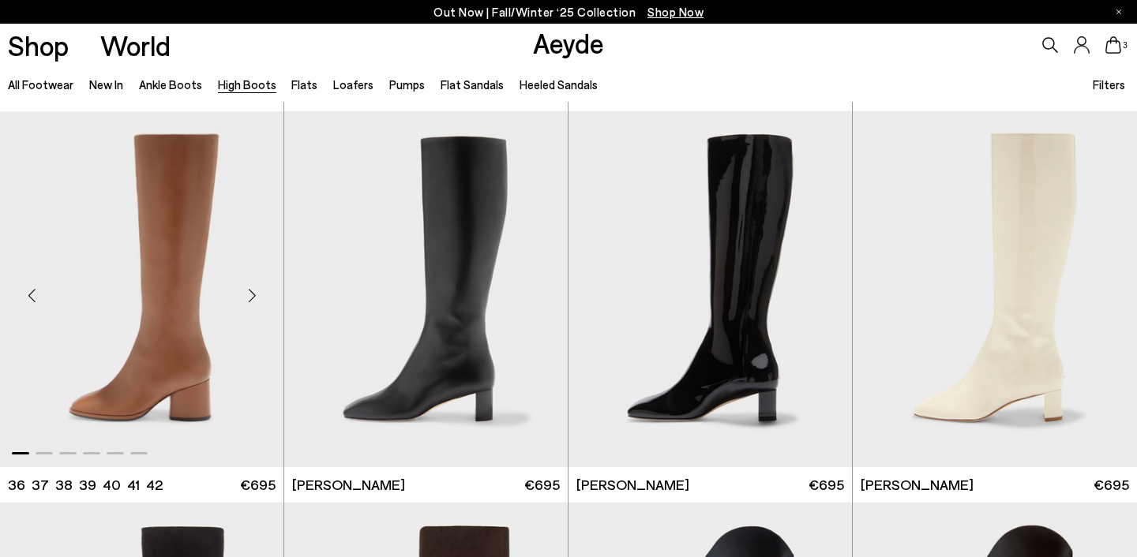
click at [259, 279] on div "Next slide" at bounding box center [251, 295] width 47 height 47
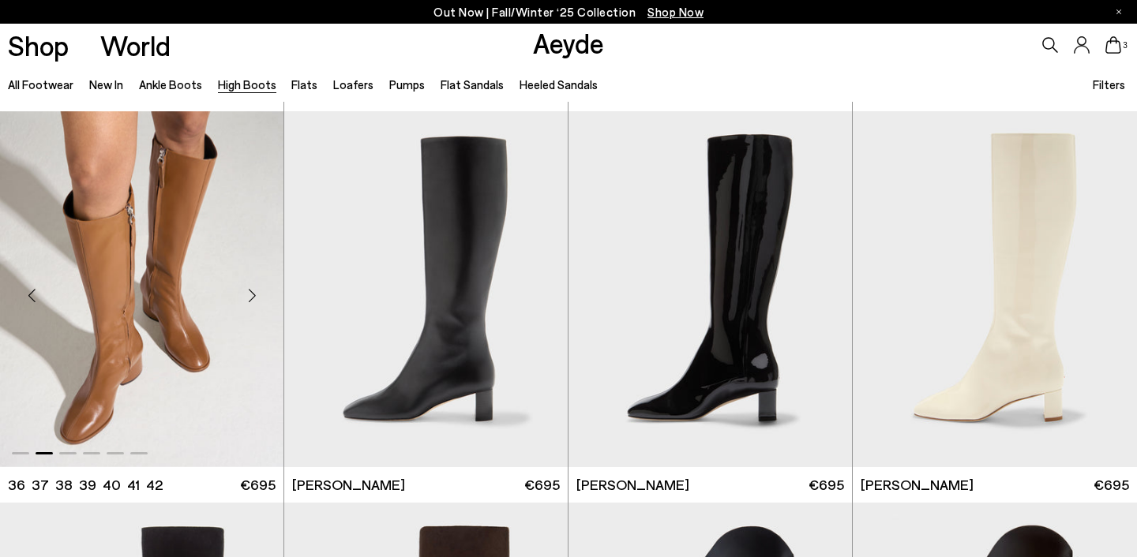
click at [259, 279] on div "Next slide" at bounding box center [251, 295] width 47 height 47
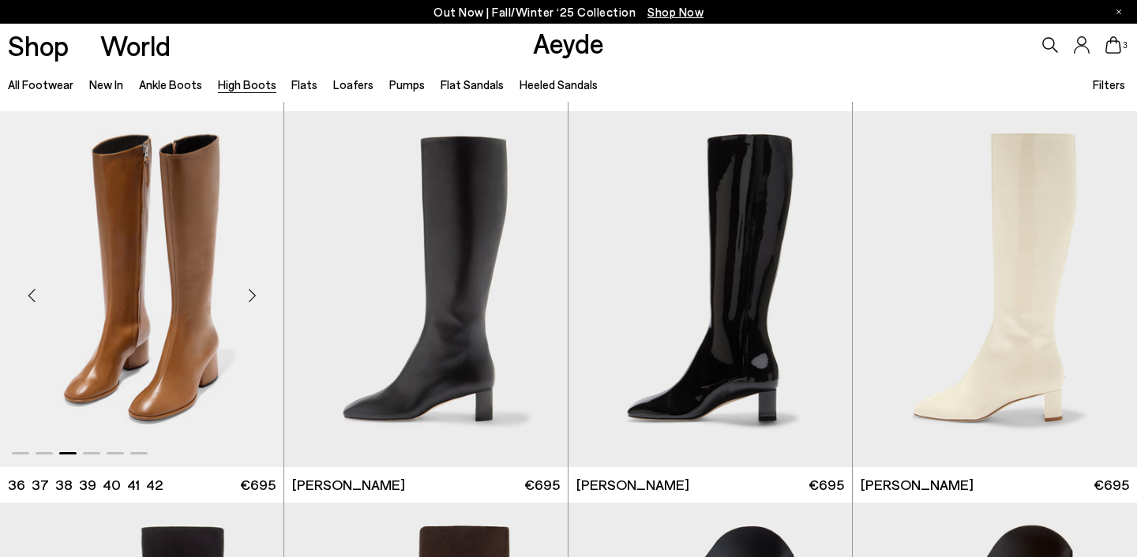
click at [259, 279] on div "Next slide" at bounding box center [251, 295] width 47 height 47
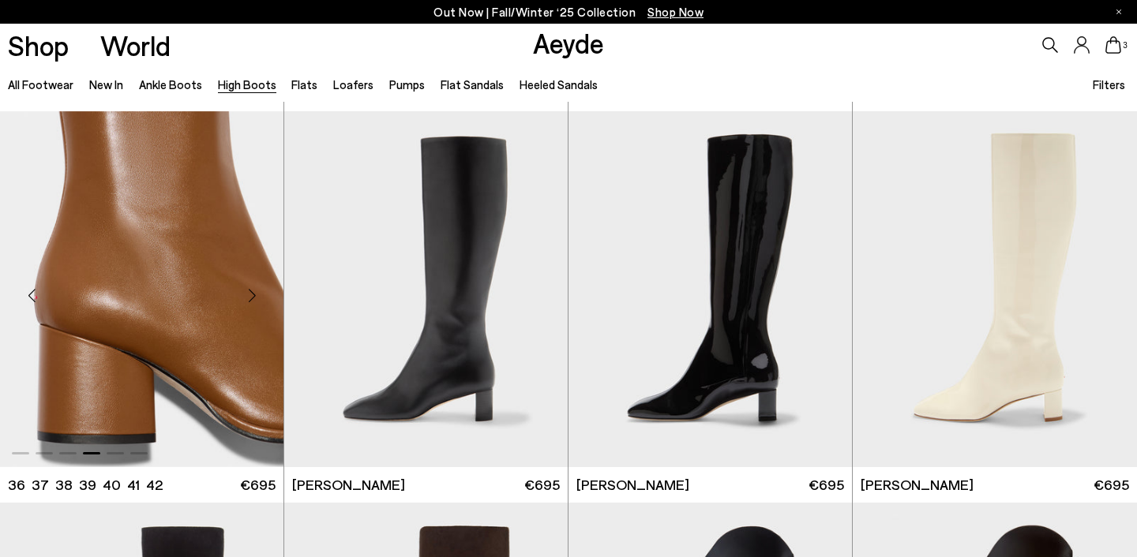
click at [200, 324] on img "4 / 6" at bounding box center [141, 289] width 283 height 356
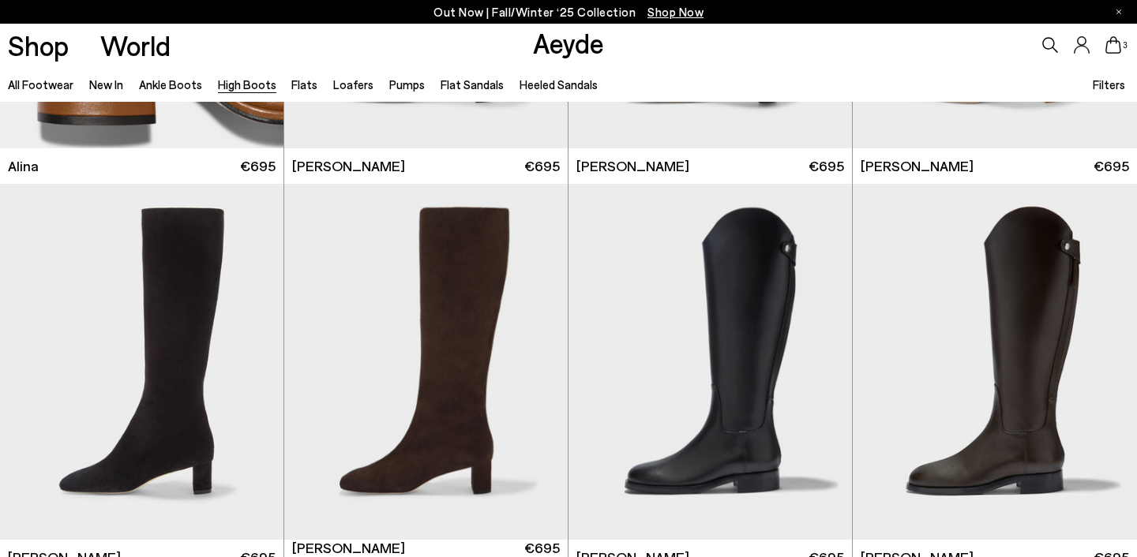
scroll to position [2615, 0]
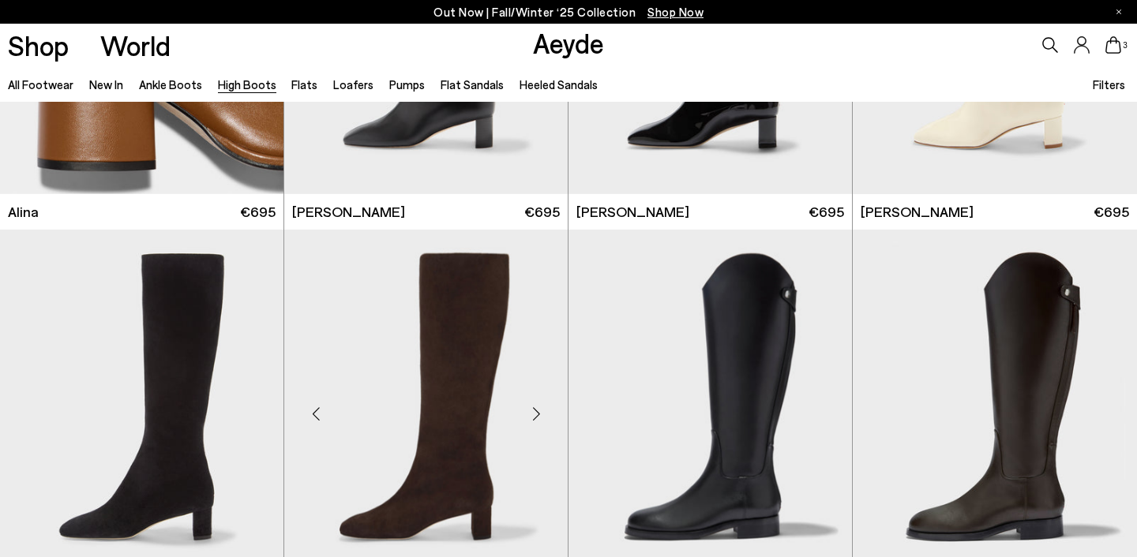
click at [542, 408] on div "Next slide" at bounding box center [535, 414] width 47 height 47
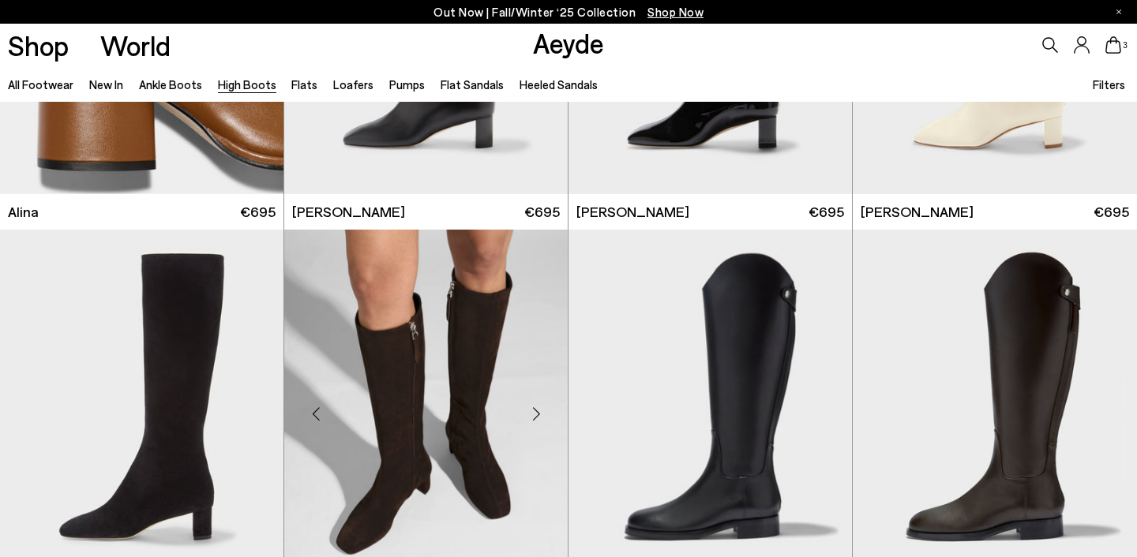
click at [542, 408] on div "Next slide" at bounding box center [535, 414] width 47 height 47
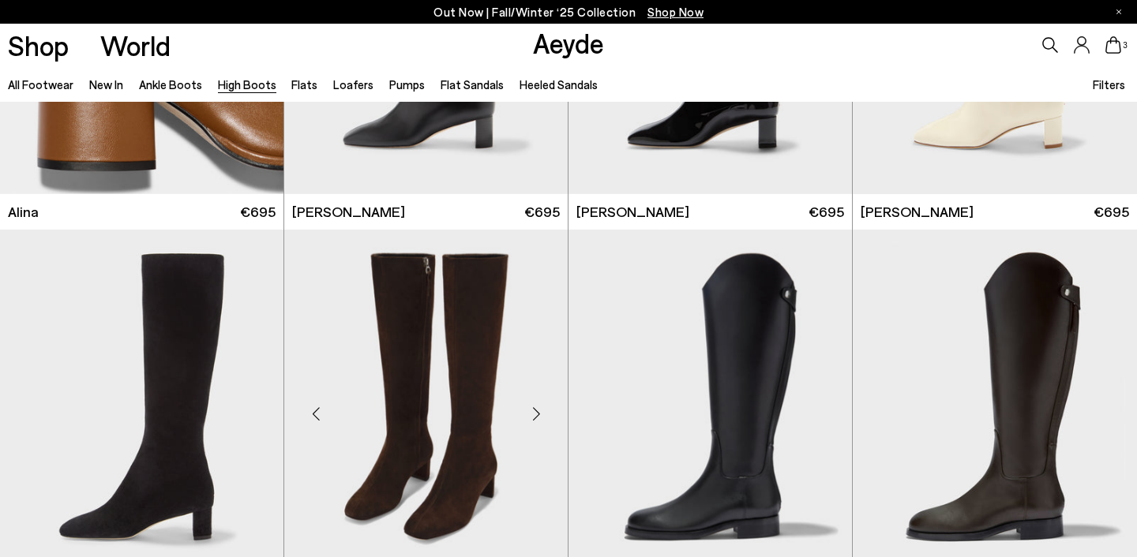
click at [542, 408] on div "Next slide" at bounding box center [535, 414] width 47 height 47
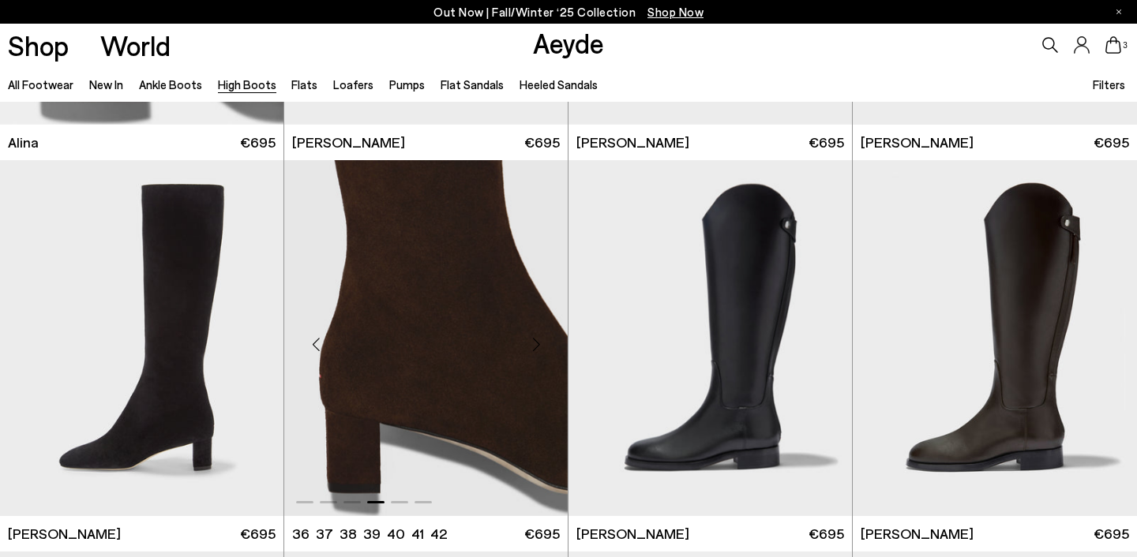
scroll to position [2690, 0]
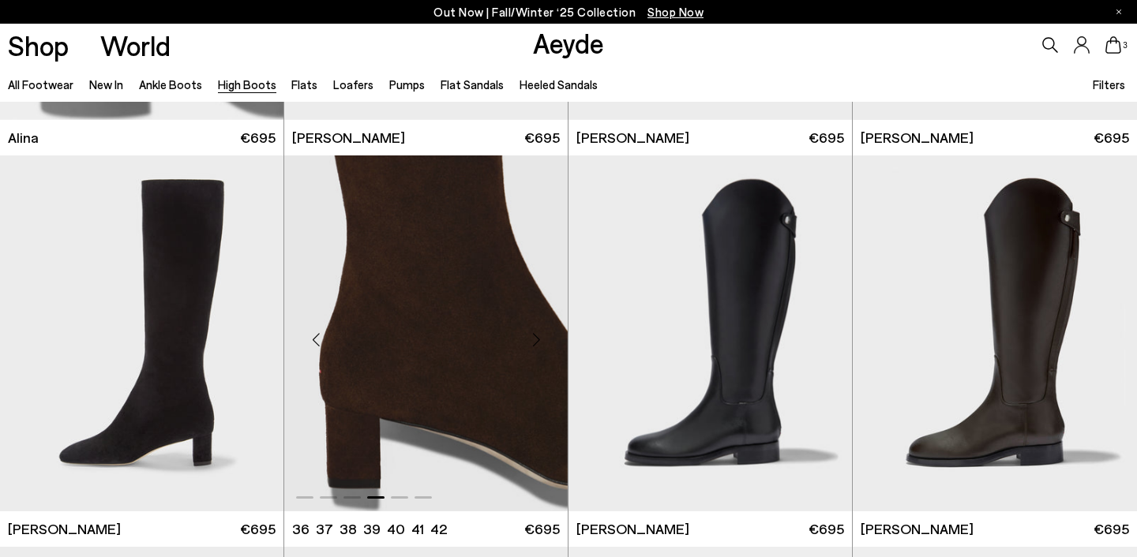
click at [549, 332] on div "Next slide" at bounding box center [535, 340] width 47 height 47
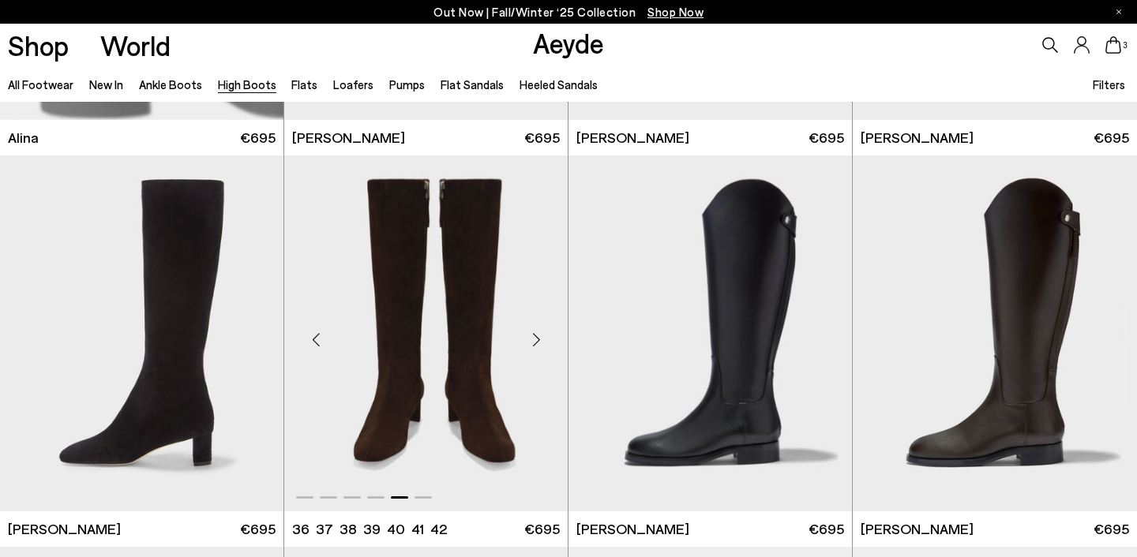
click at [549, 332] on div "Next slide" at bounding box center [535, 340] width 47 height 47
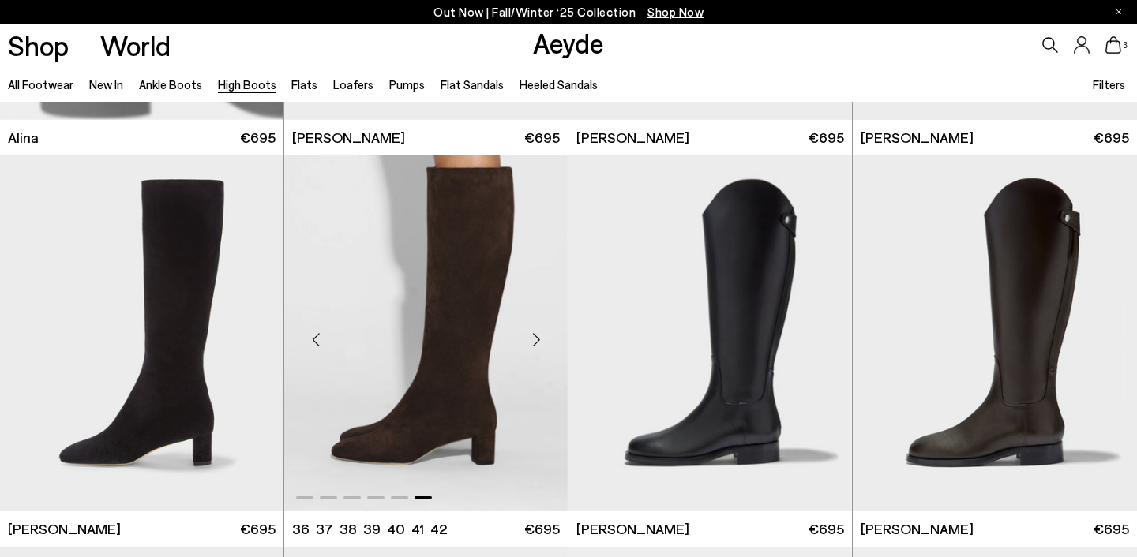
click at [484, 339] on img "6 / 6" at bounding box center [425, 334] width 283 height 356
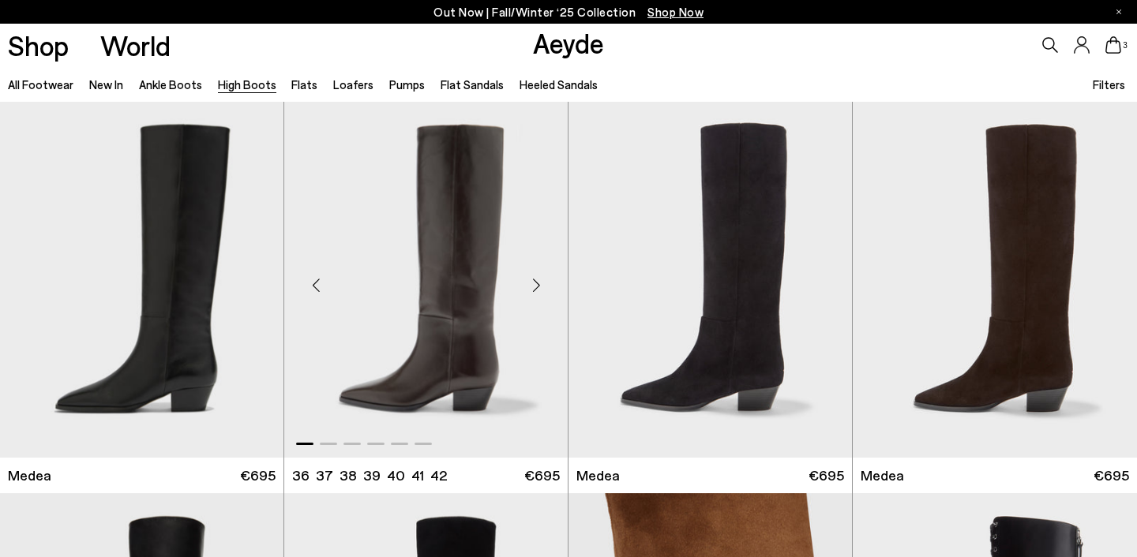
scroll to position [0, 0]
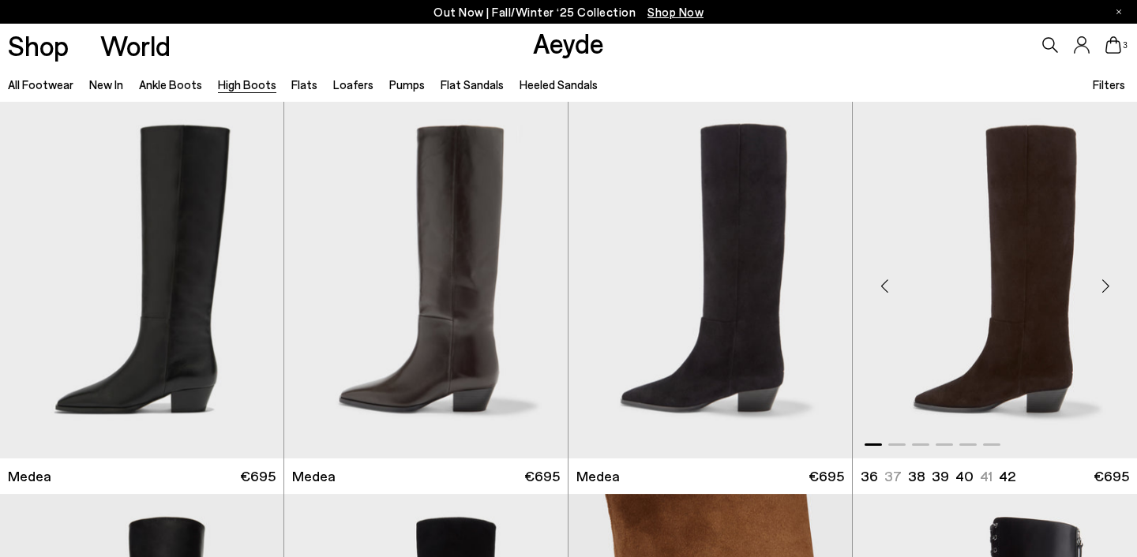
click at [1103, 282] on div "Next slide" at bounding box center [1105, 286] width 47 height 47
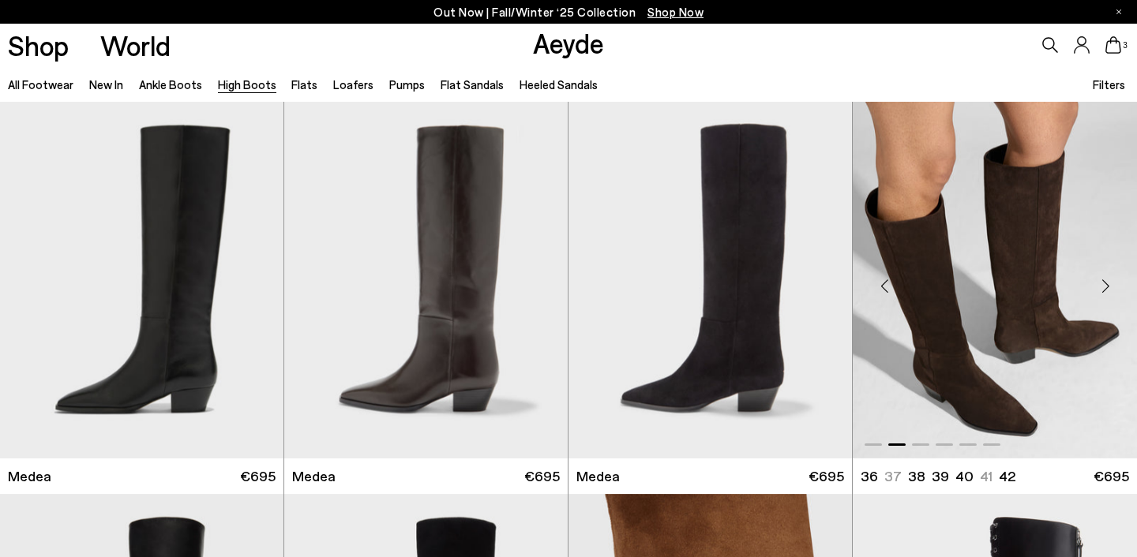
click at [1103, 282] on div "Next slide" at bounding box center [1105, 286] width 47 height 47
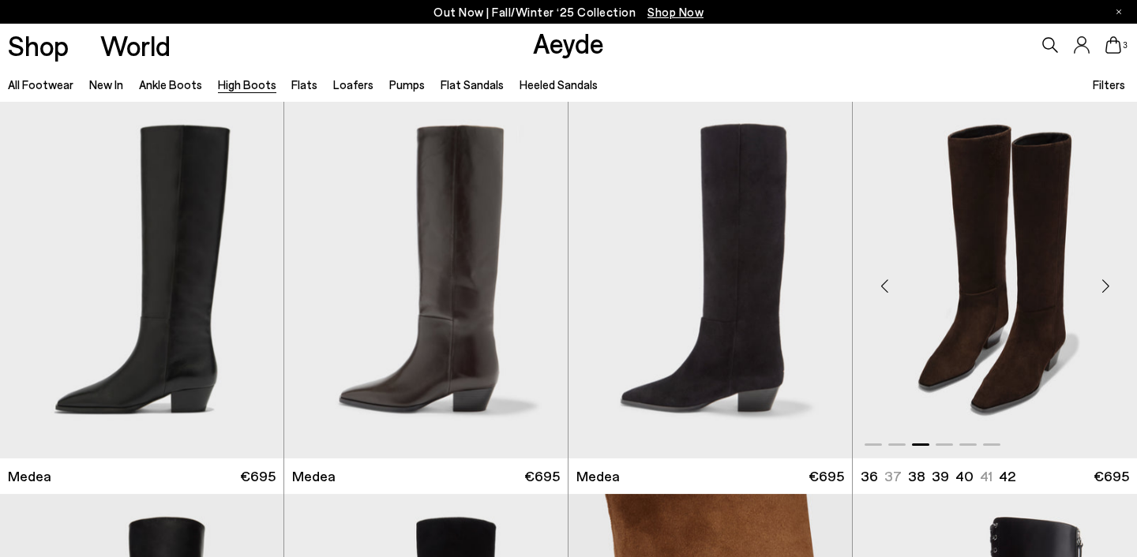
click at [1103, 282] on div "Next slide" at bounding box center [1105, 286] width 47 height 47
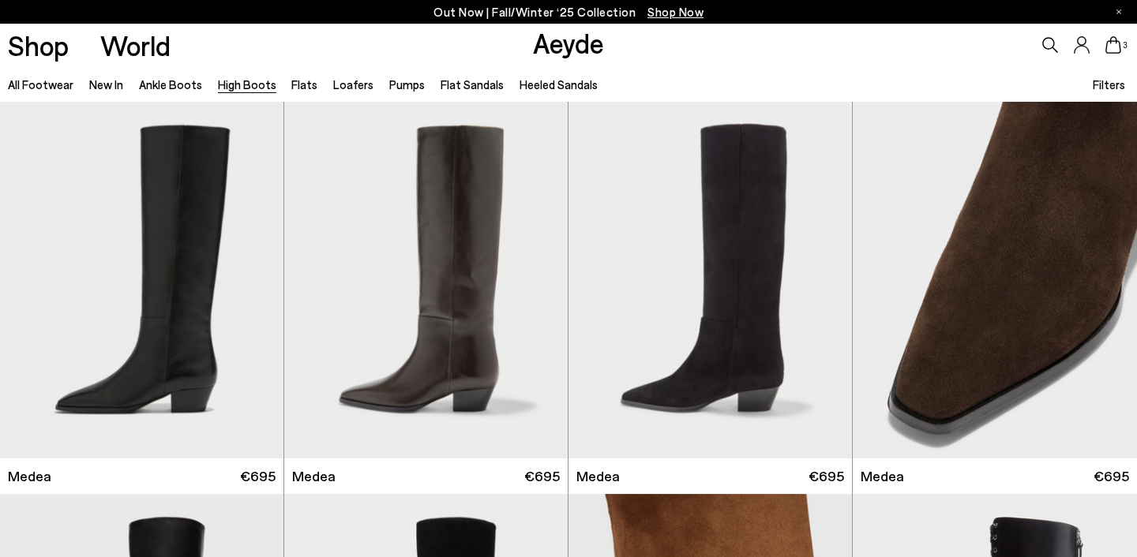
click at [1112, 41] on icon at bounding box center [1113, 44] width 16 height 17
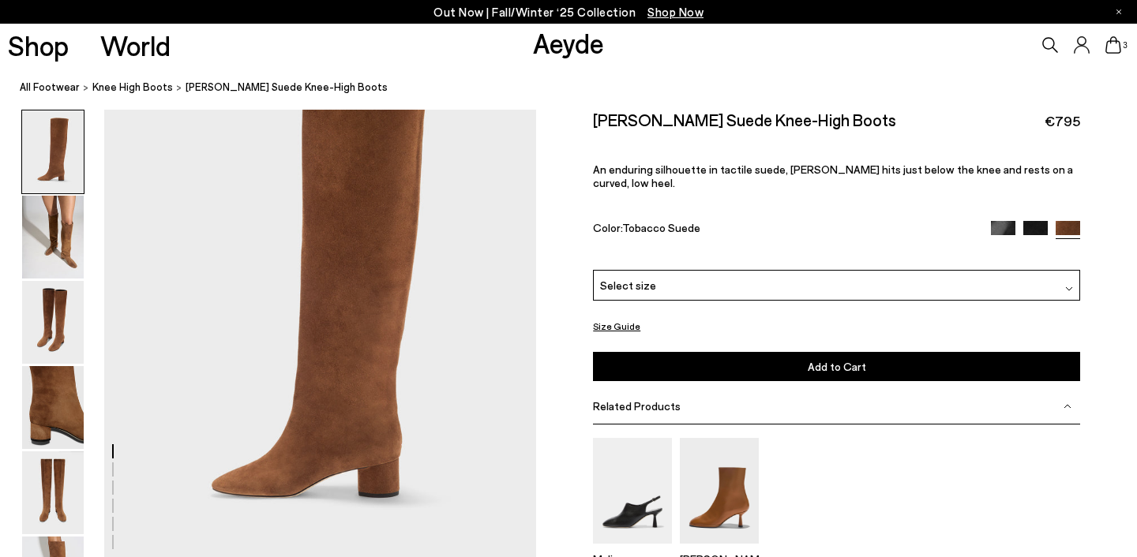
scroll to position [102, 0]
click at [47, 231] on img at bounding box center [53, 237] width 62 height 83
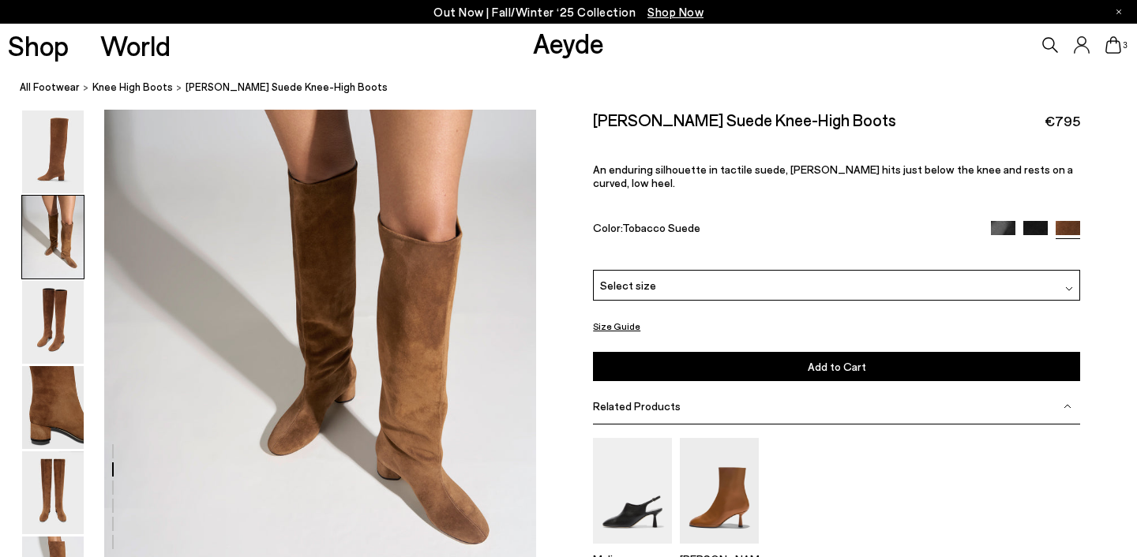
scroll to position [677, 0]
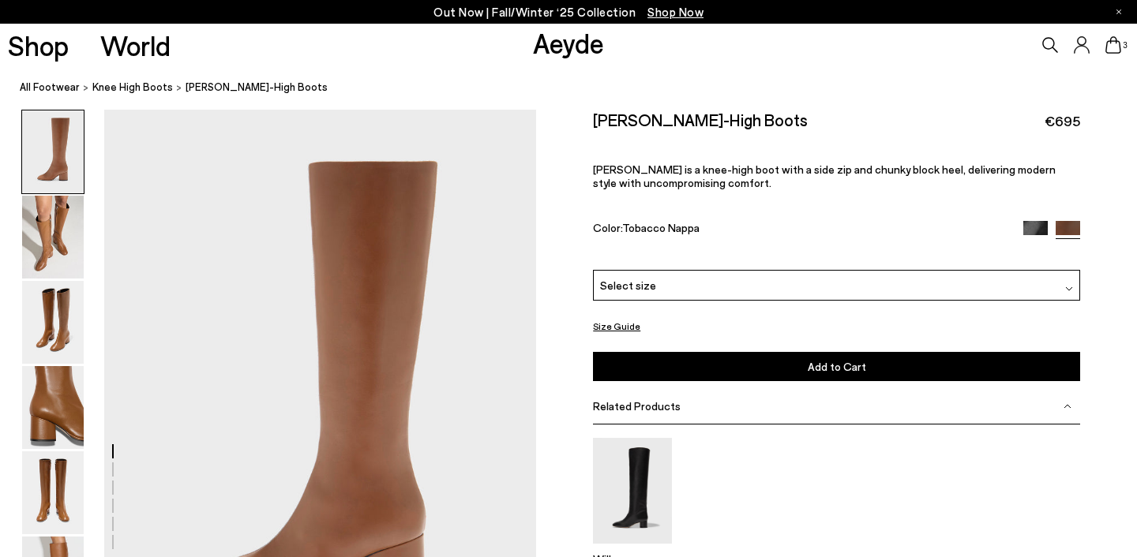
click at [699, 287] on div "Select size" at bounding box center [836, 285] width 487 height 31
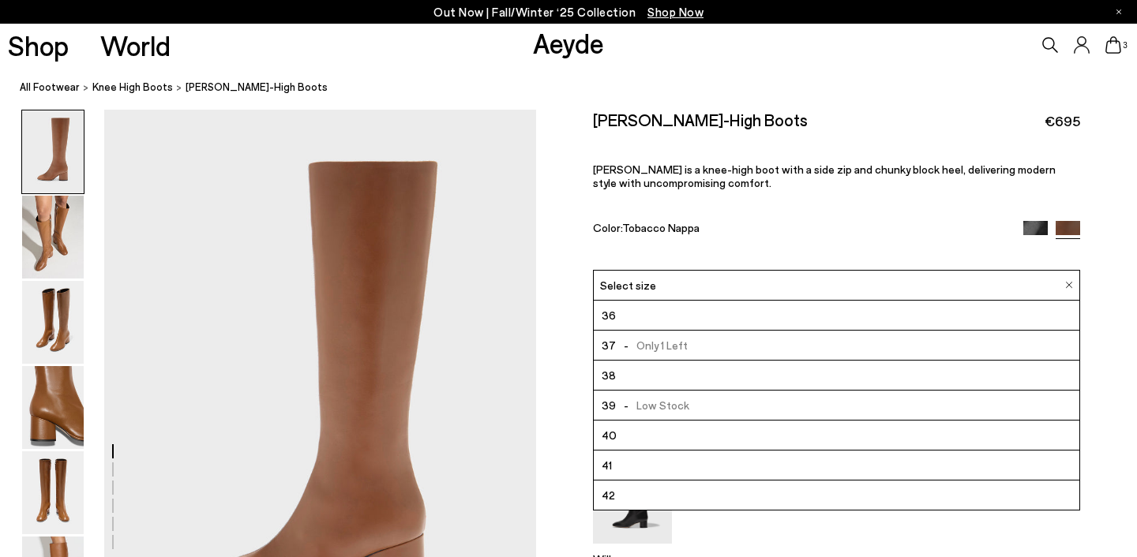
click at [646, 407] on span "- Low Stock" at bounding box center [652, 406] width 73 height 20
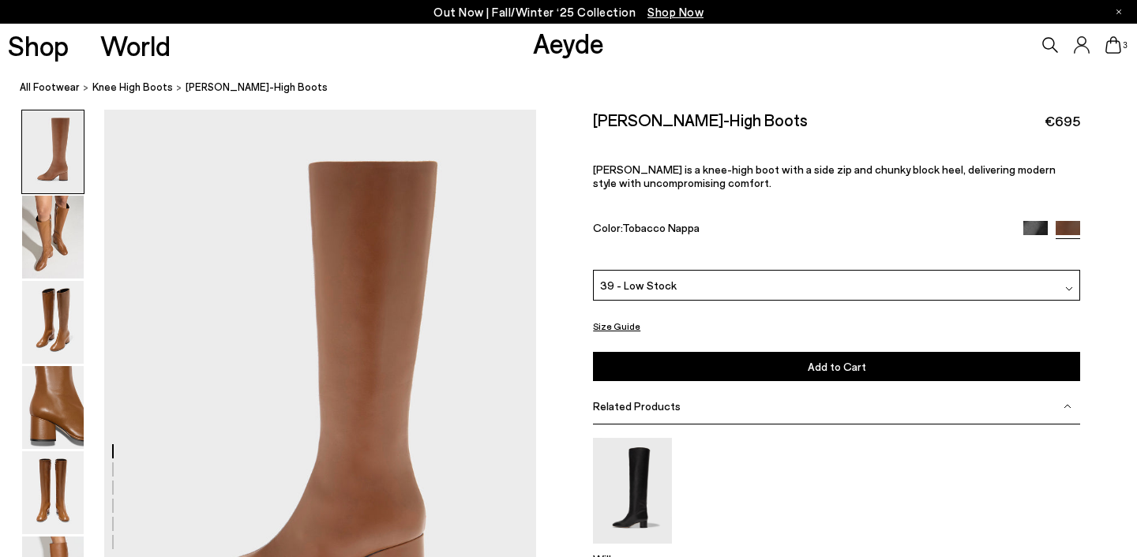
click at [711, 364] on button "Add to Cart Select a Size First" at bounding box center [836, 366] width 487 height 29
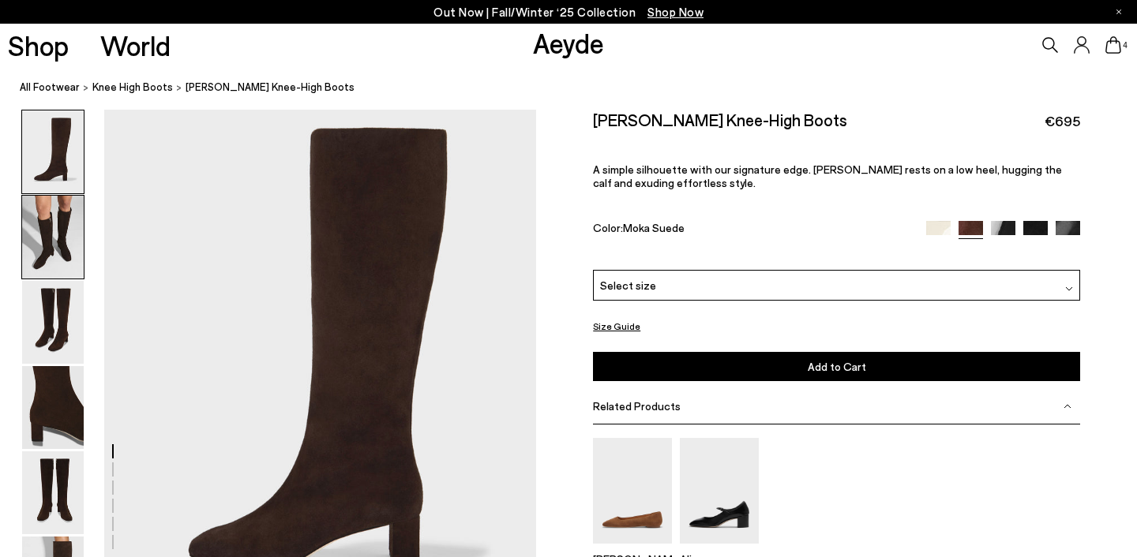
click at [66, 242] on img at bounding box center [53, 237] width 62 height 83
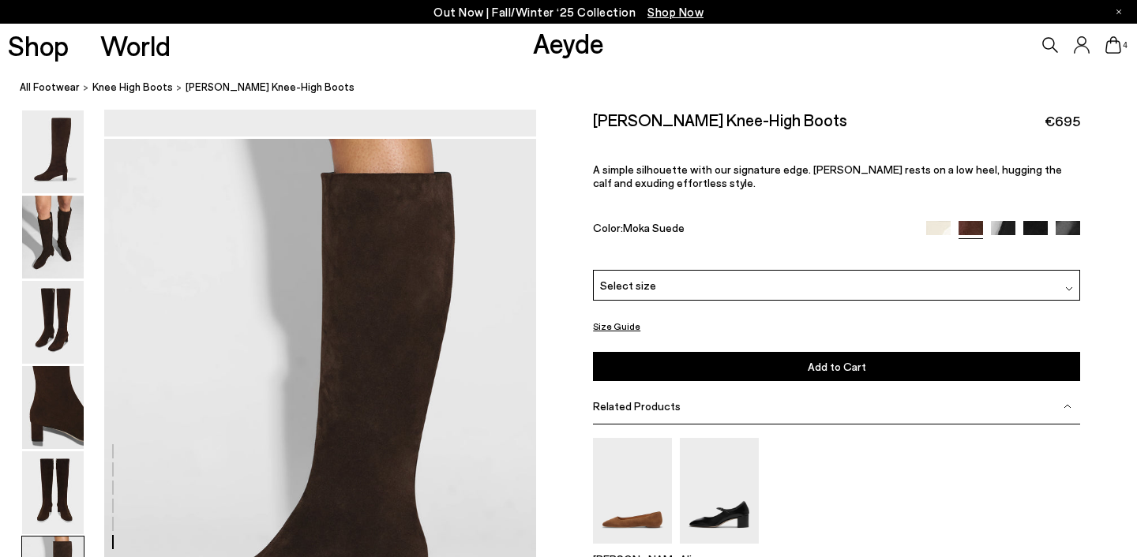
scroll to position [2850, 0]
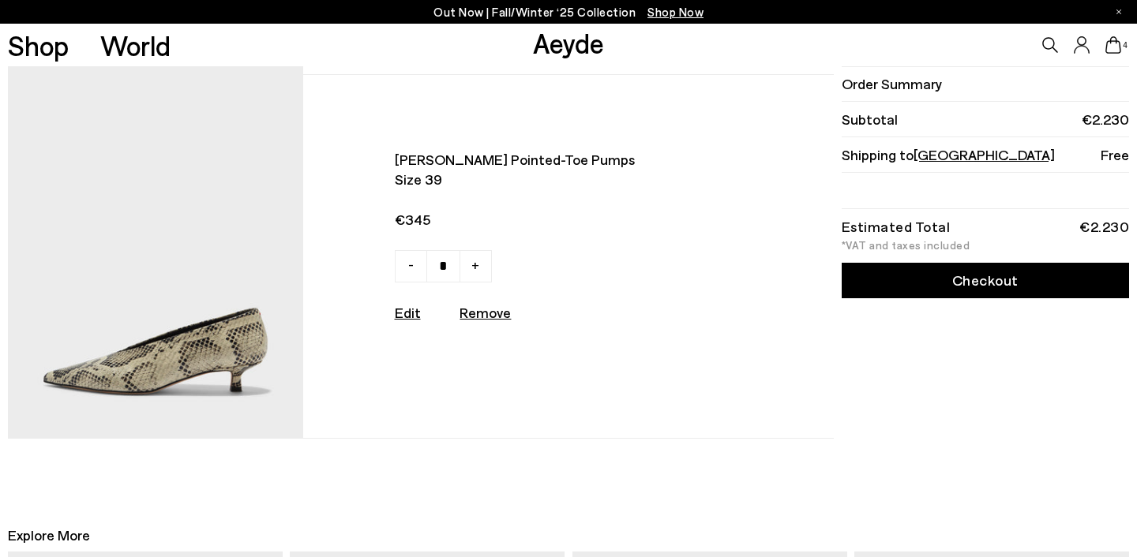
scroll to position [1075, 0]
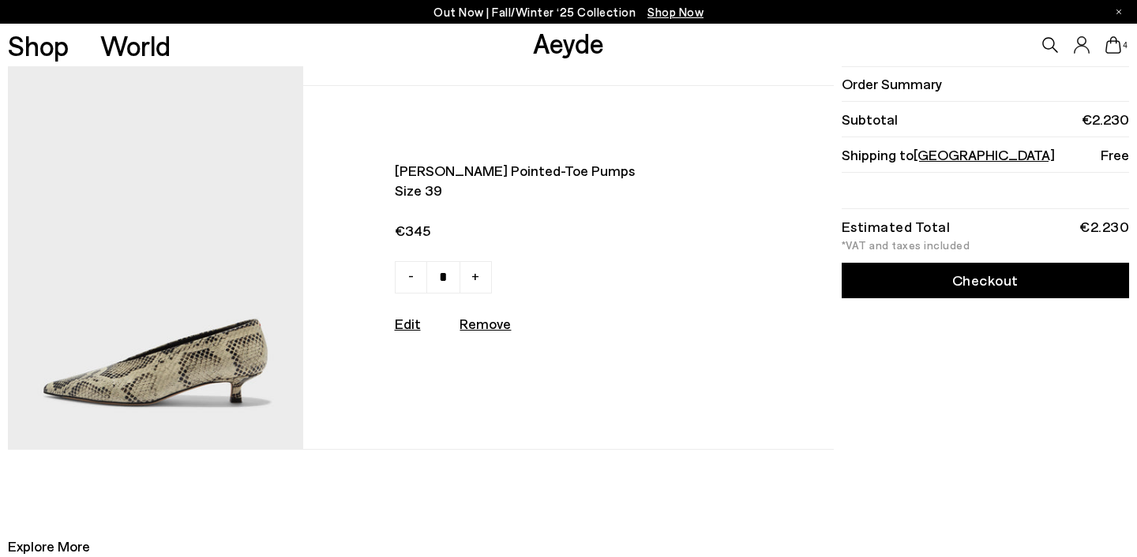
click at [228, 359] on img at bounding box center [155, 268] width 295 height 364
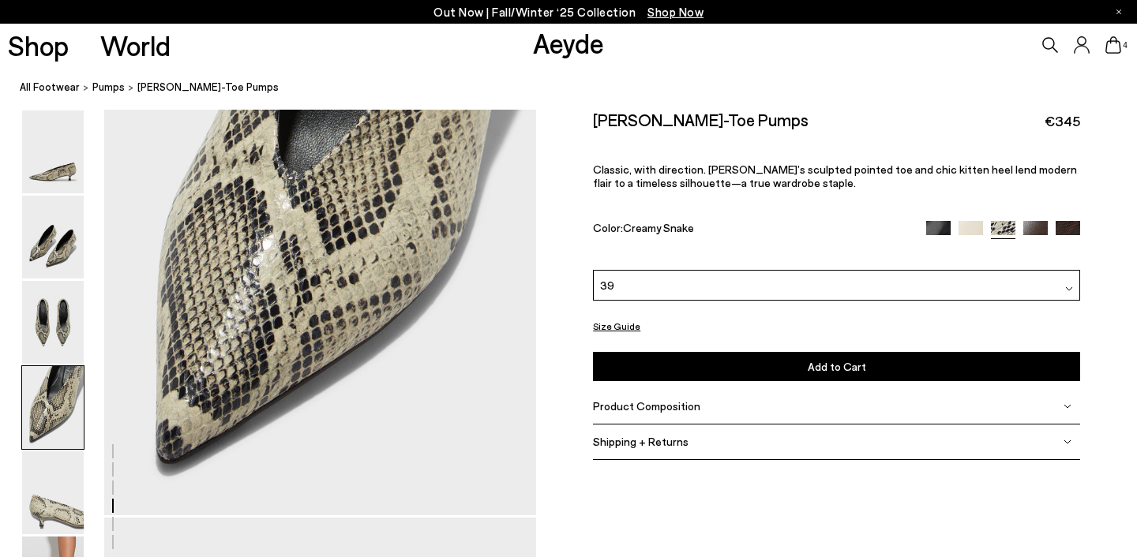
scroll to position [2045, 0]
